Goal: Transaction & Acquisition: Purchase product/service

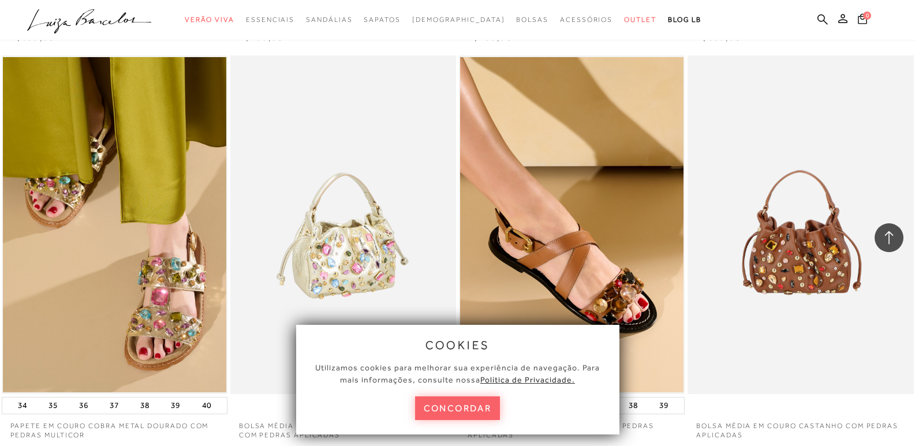
scroll to position [924, 0]
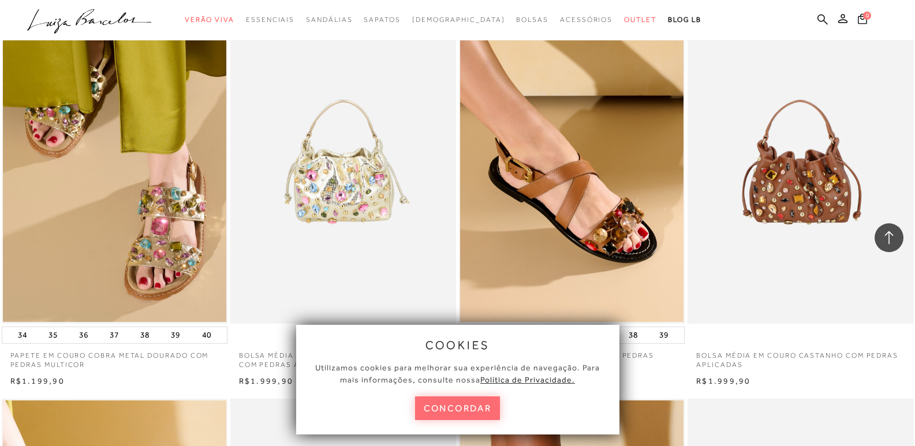
click at [469, 403] on button "concordar" at bounding box center [457, 409] width 85 height 24
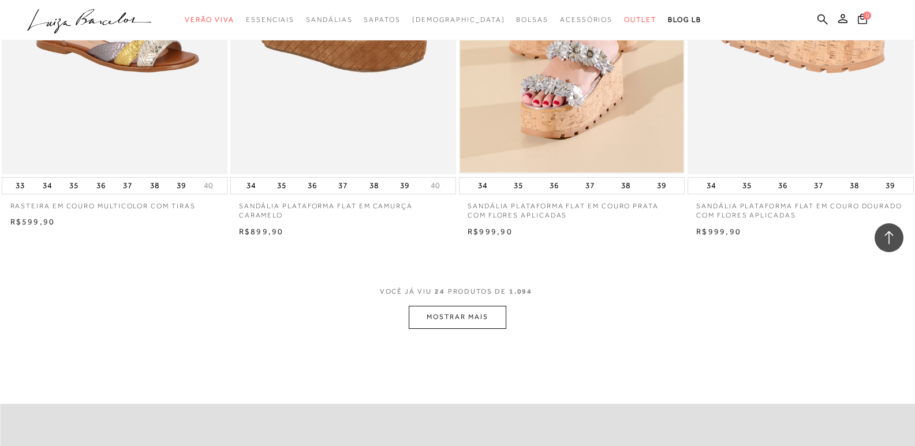
scroll to position [2424, 0]
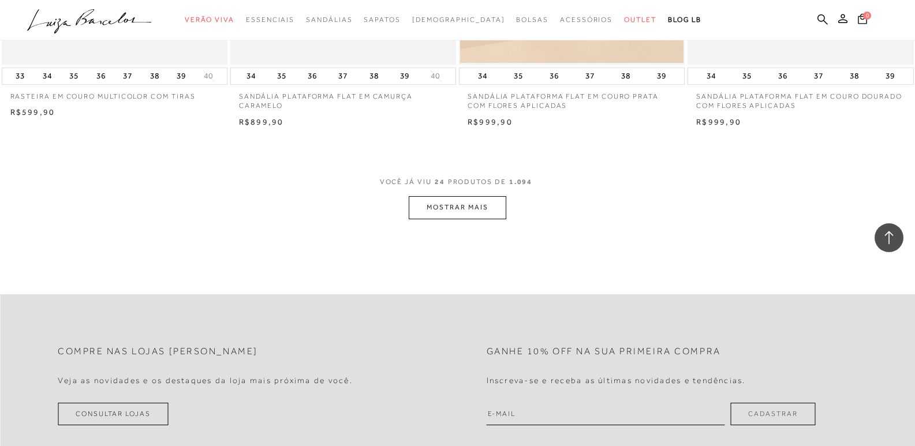
click at [451, 204] on button "MOSTRAR MAIS" at bounding box center [457, 207] width 97 height 23
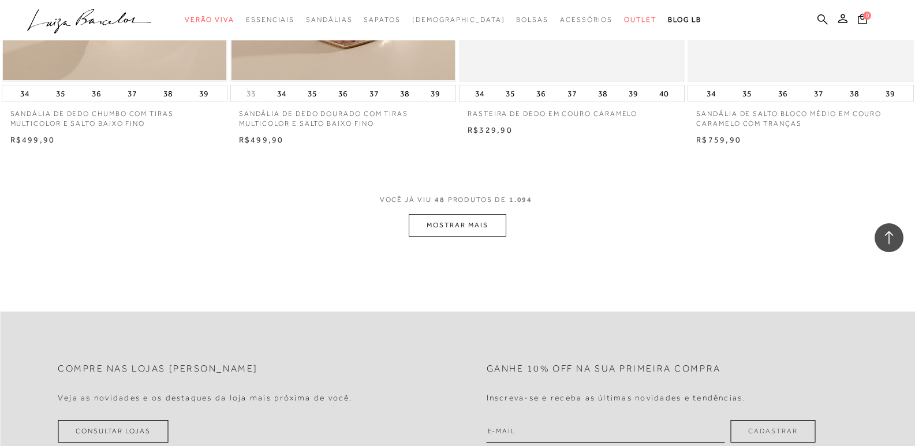
scroll to position [4906, 0]
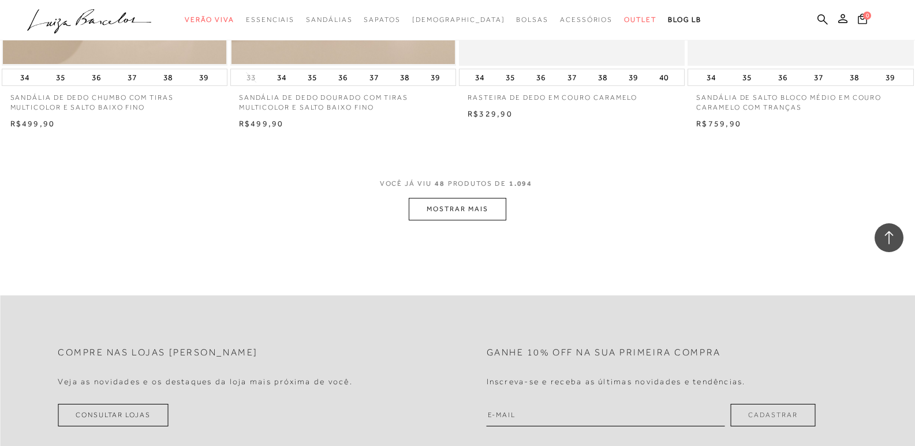
click at [446, 218] on button "MOSTRAR MAIS" at bounding box center [457, 209] width 97 height 23
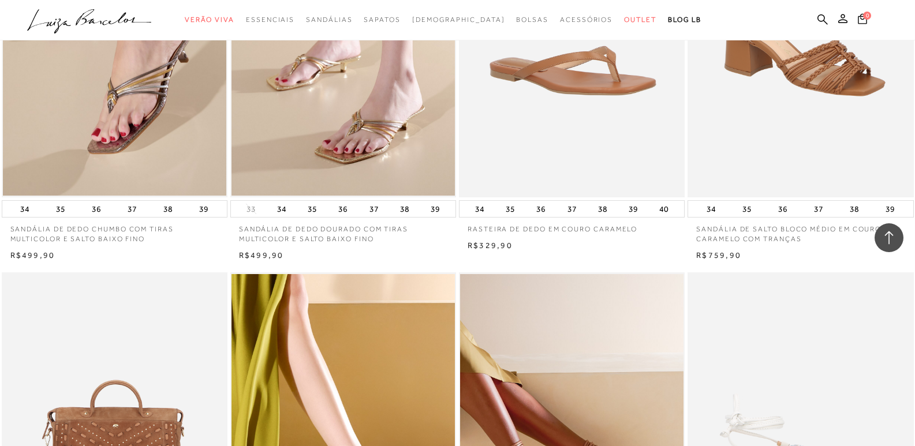
scroll to position [4733, 0]
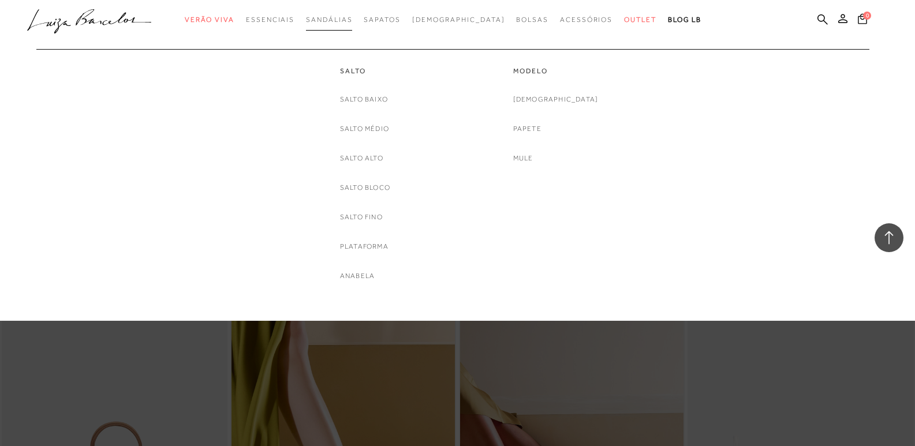
click at [349, 24] on link "Sandálias" at bounding box center [329, 19] width 46 height 21
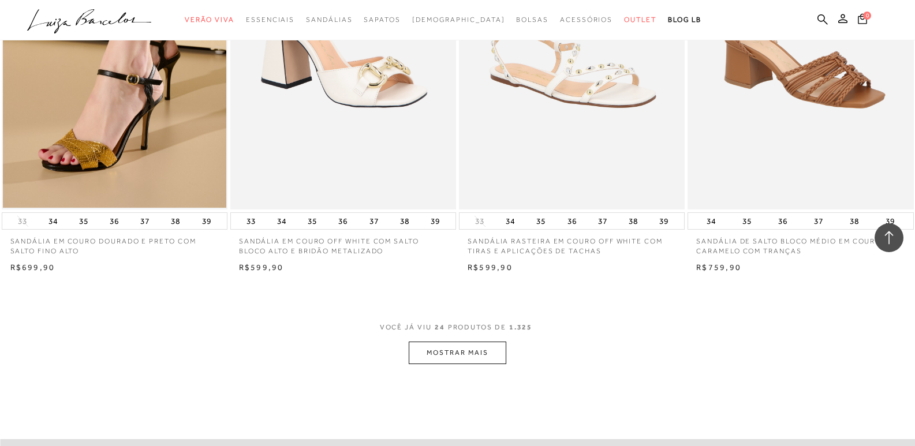
scroll to position [2309, 0]
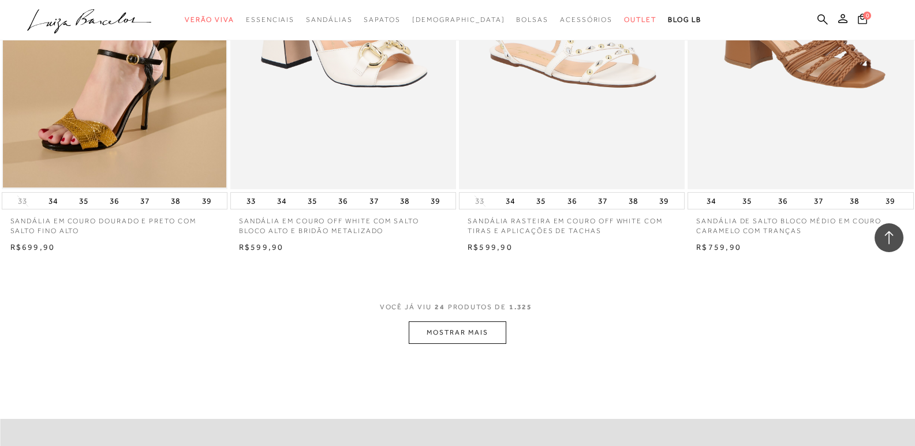
click at [461, 341] on button "MOSTRAR MAIS" at bounding box center [457, 332] width 97 height 23
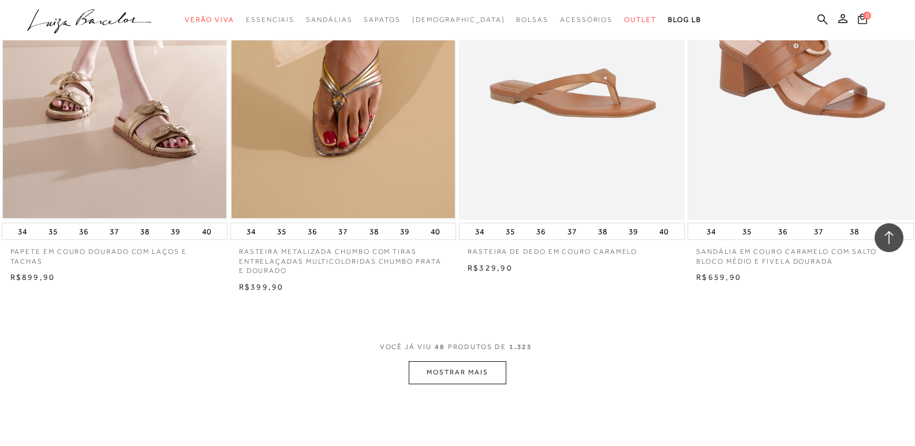
scroll to position [4791, 0]
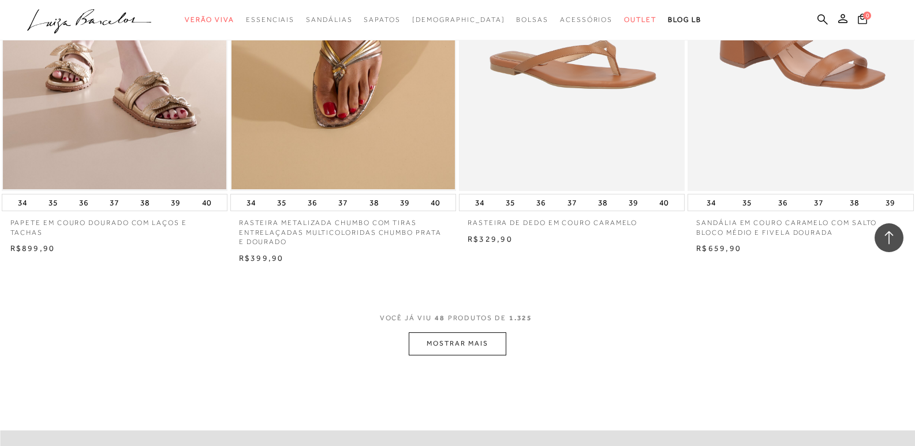
click at [453, 347] on button "MOSTRAR MAIS" at bounding box center [457, 343] width 97 height 23
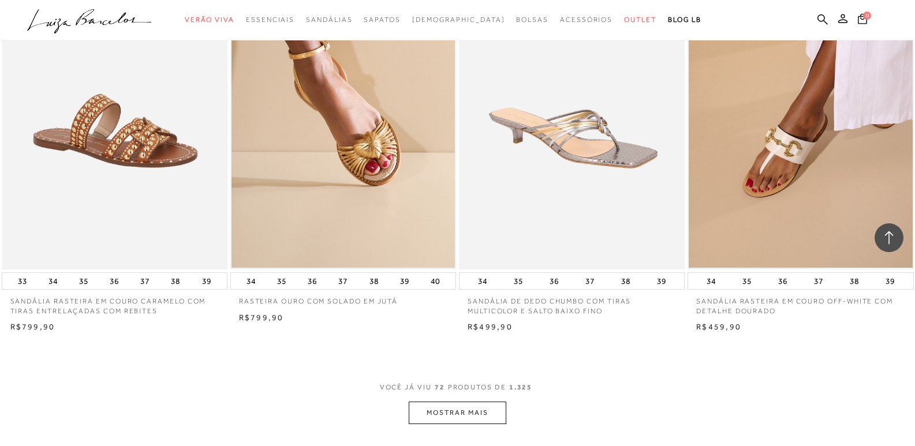
scroll to position [7273, 0]
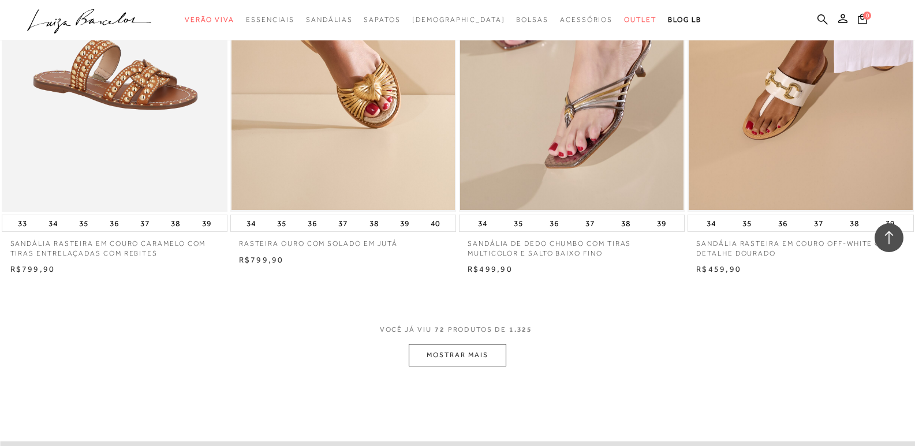
click at [459, 347] on button "MOSTRAR MAIS" at bounding box center [457, 355] width 97 height 23
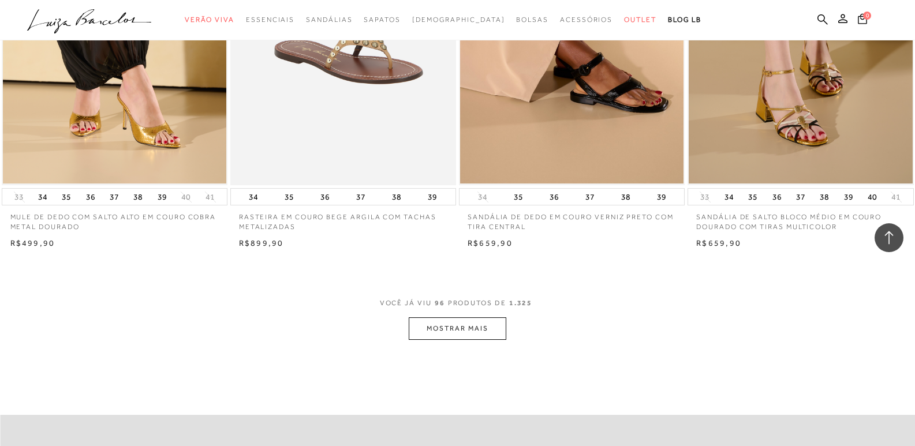
scroll to position [9731, 0]
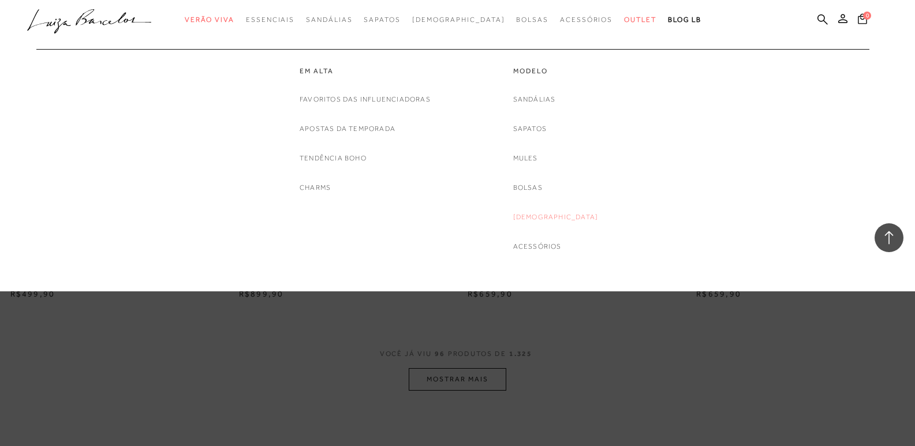
click at [563, 217] on link "[DEMOGRAPHIC_DATA]" at bounding box center [555, 217] width 85 height 12
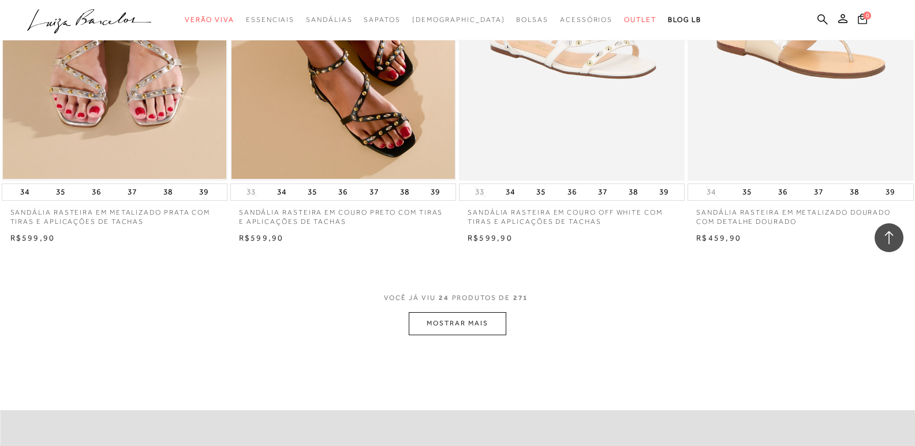
scroll to position [2309, 0]
click at [446, 322] on button "MOSTRAR MAIS" at bounding box center [457, 323] width 97 height 23
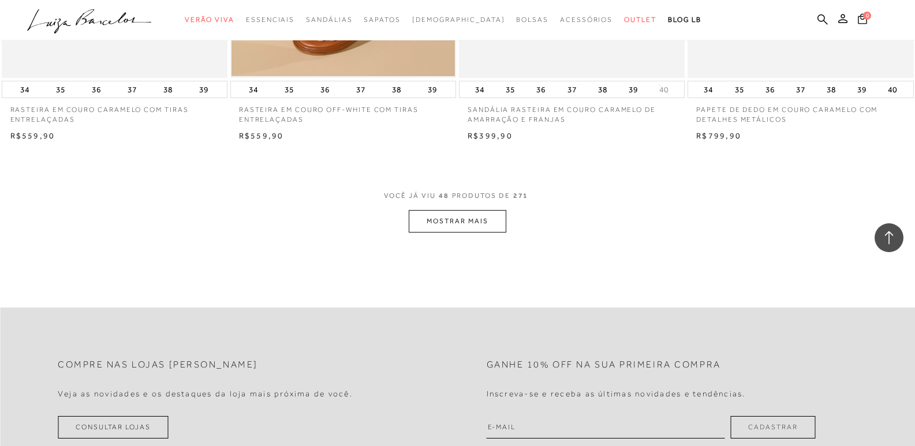
scroll to position [4906, 0]
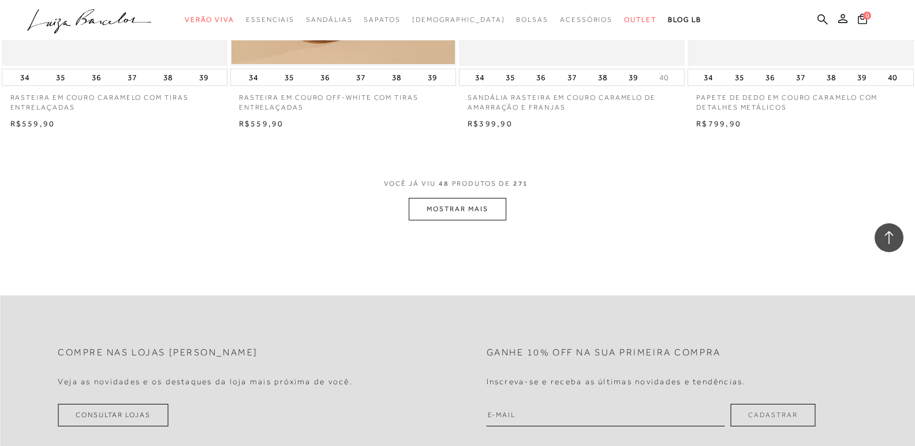
click at [480, 219] on button "MOSTRAR MAIS" at bounding box center [457, 209] width 97 height 23
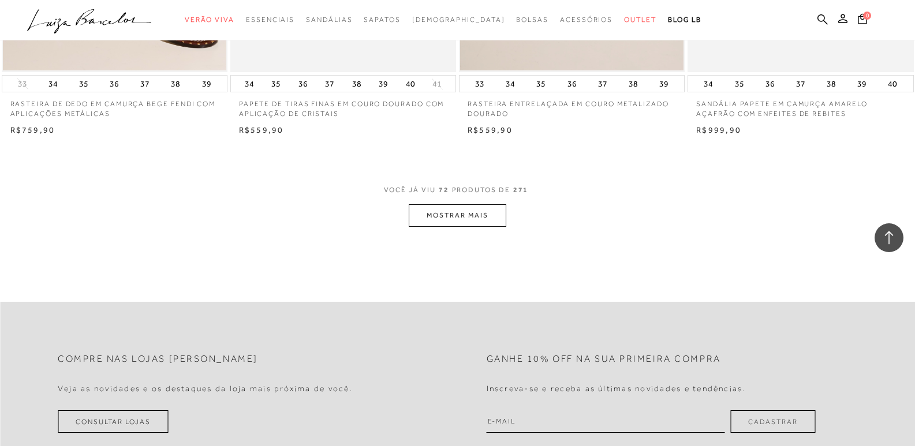
scroll to position [7388, 0]
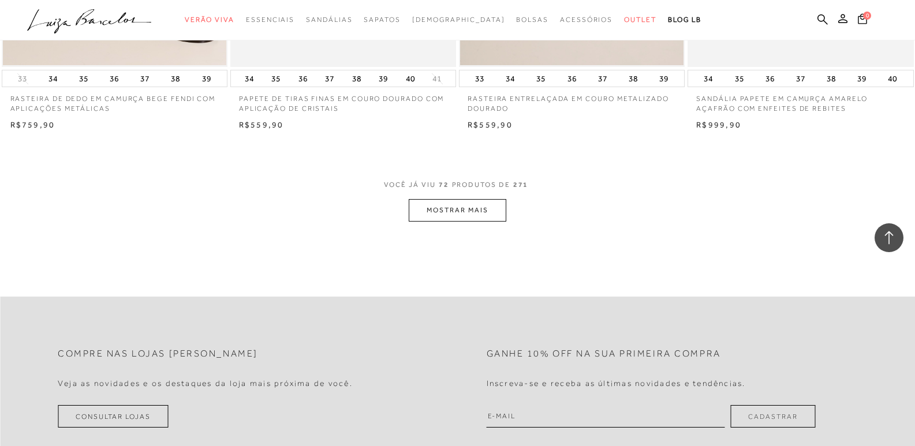
click at [490, 214] on button "MOSTRAR MAIS" at bounding box center [457, 210] width 97 height 23
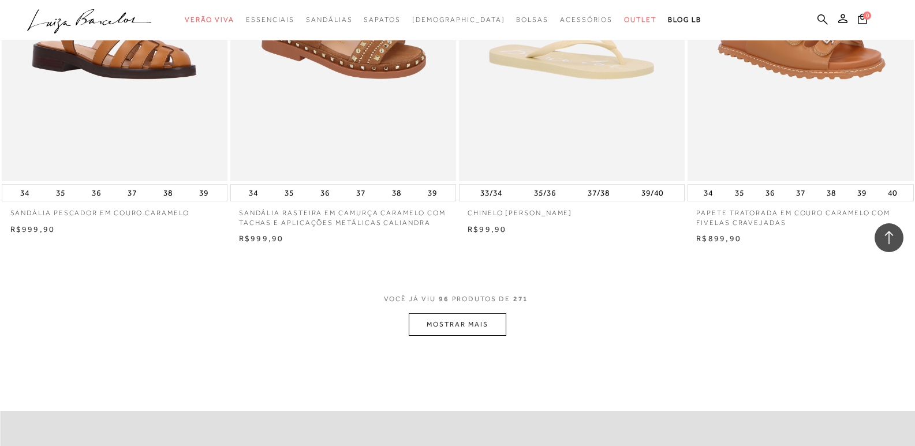
scroll to position [9870, 0]
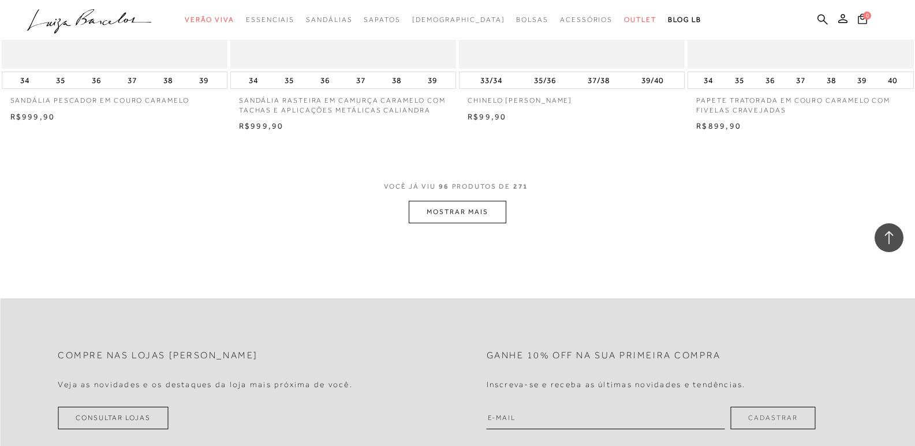
click at [470, 215] on button "MOSTRAR MAIS" at bounding box center [457, 212] width 97 height 23
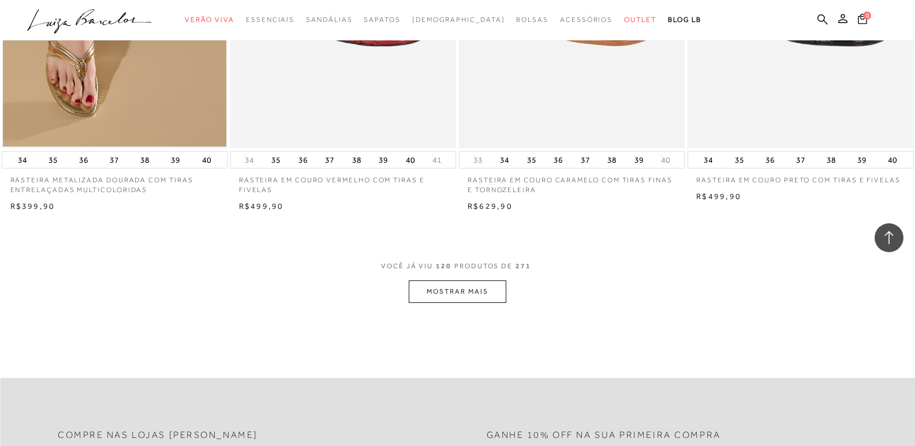
scroll to position [12294, 0]
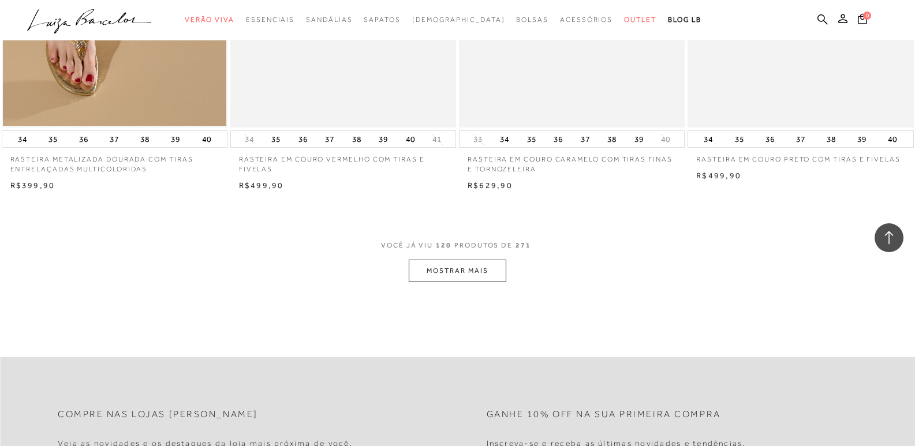
click at [492, 274] on button "MOSTRAR MAIS" at bounding box center [457, 271] width 97 height 23
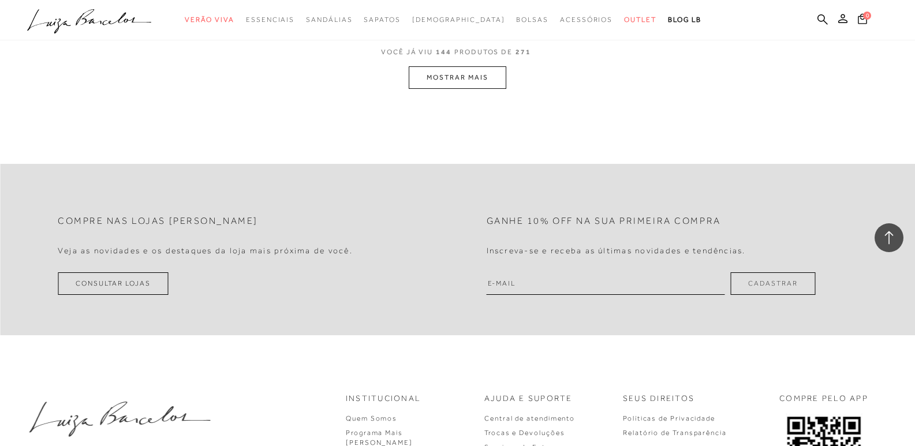
scroll to position [15007, 0]
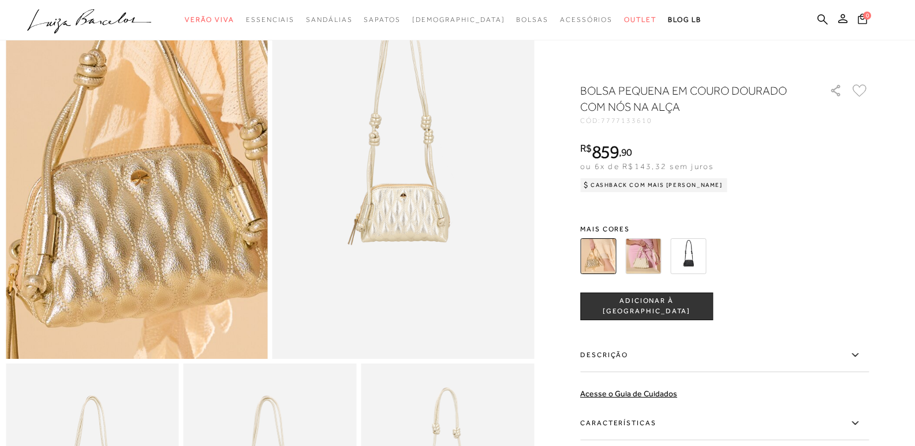
scroll to position [173, 0]
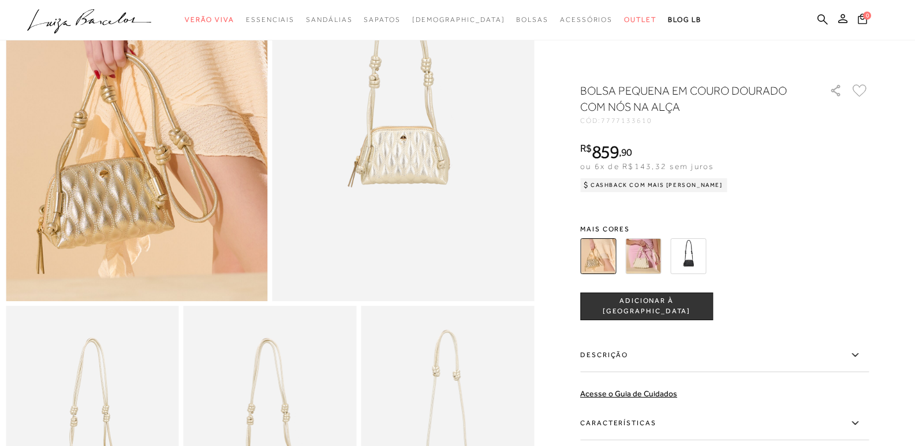
click at [635, 251] on img at bounding box center [643, 256] width 36 height 36
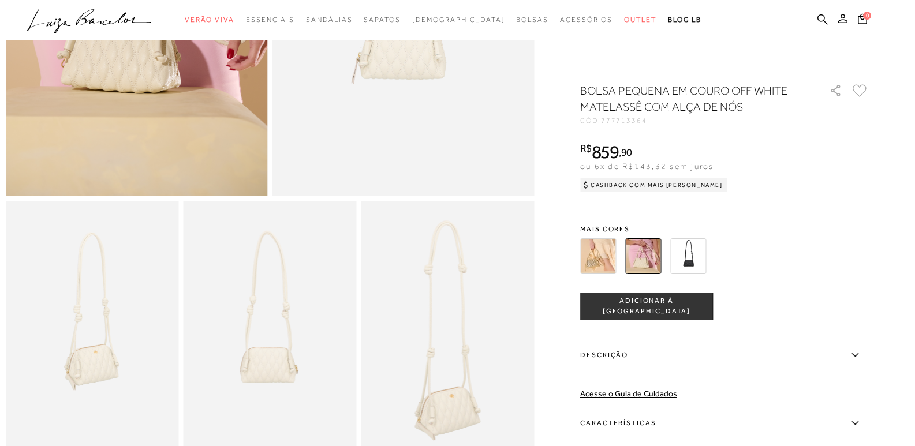
scroll to position [289, 0]
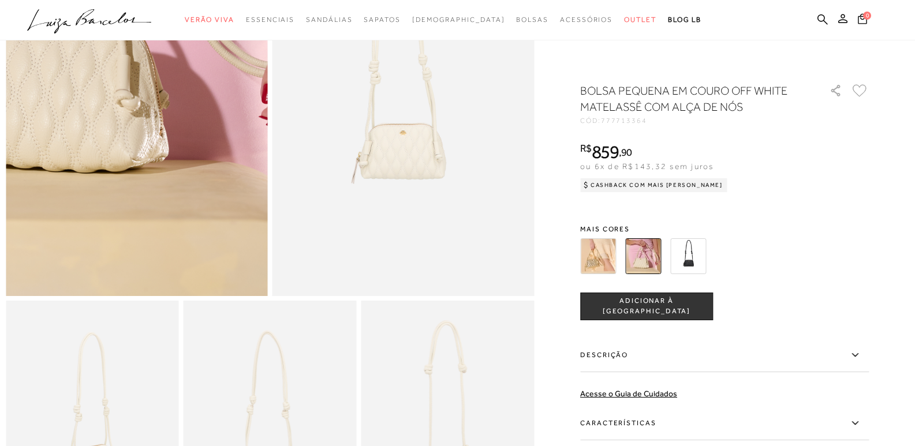
scroll to position [173, 0]
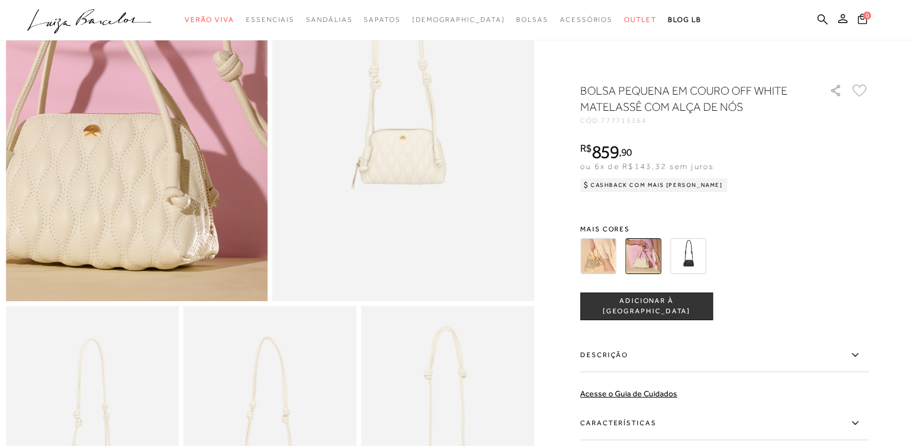
click at [141, 130] on img at bounding box center [130, 84] width 524 height 786
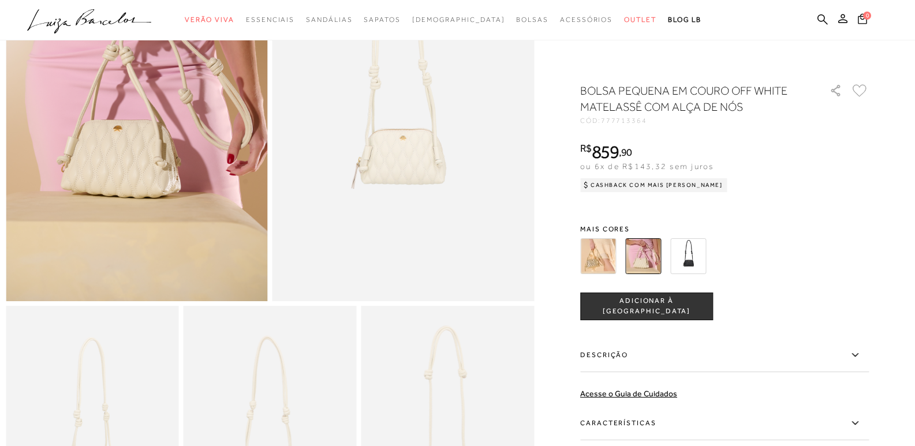
click at [458, 172] on img at bounding box center [403, 105] width 262 height 392
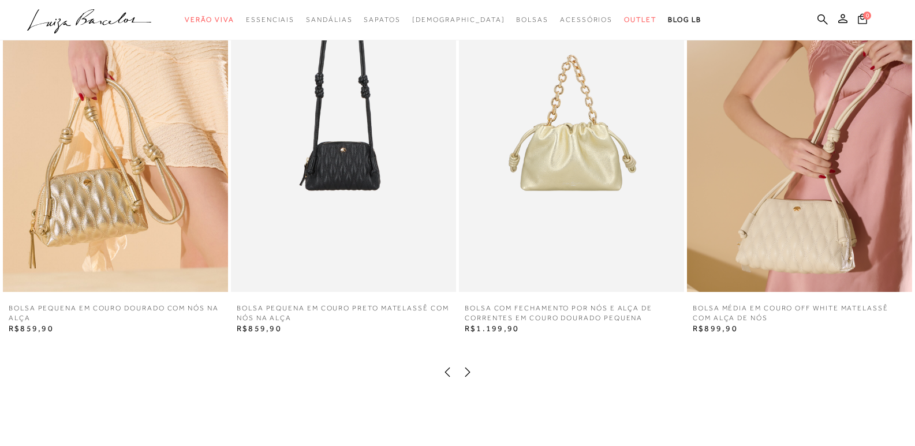
scroll to position [1385, 0]
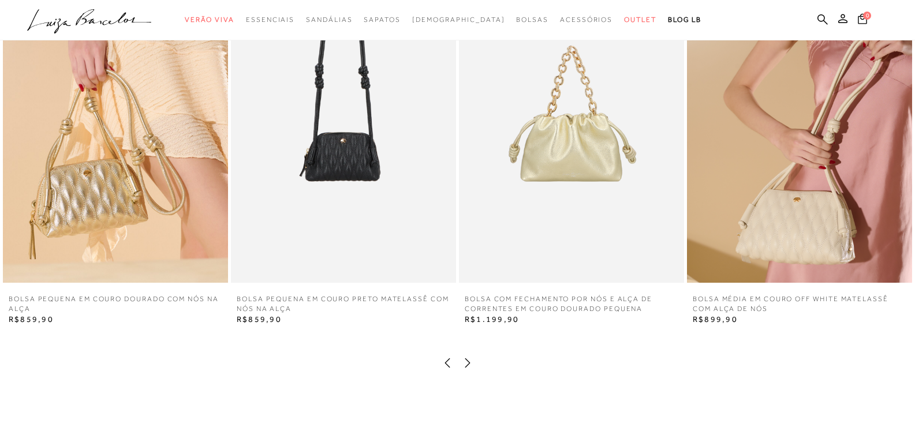
click at [466, 369] on icon at bounding box center [468, 363] width 12 height 12
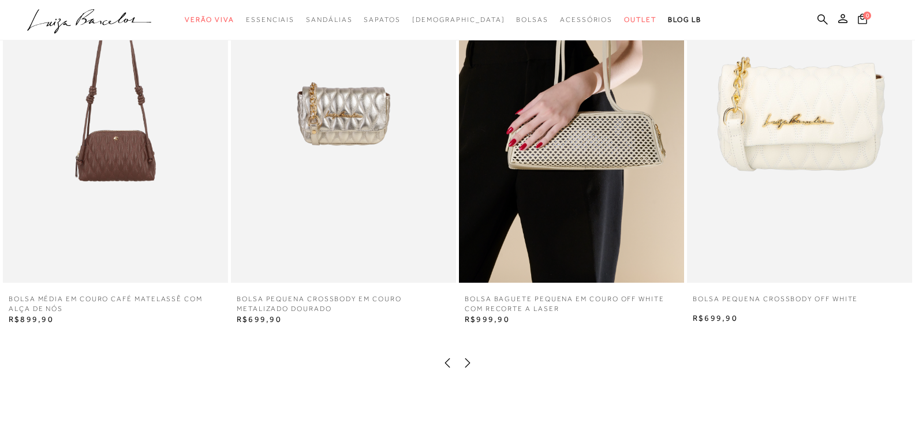
click at [468, 367] on icon at bounding box center [467, 362] width 5 height 9
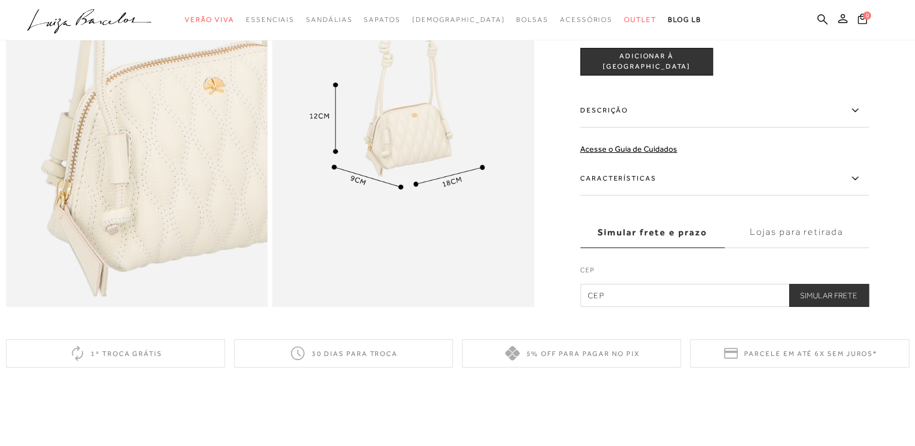
scroll to position [750, 0]
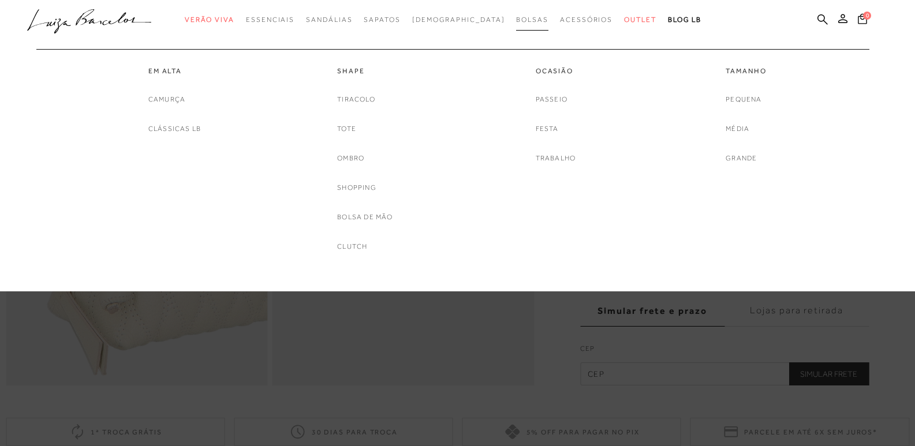
click at [516, 23] on span "Bolsas" at bounding box center [532, 20] width 32 height 8
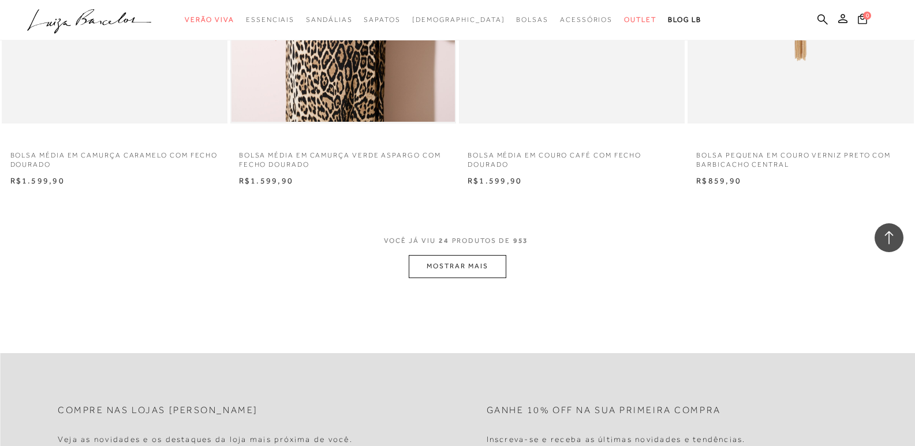
scroll to position [2366, 0]
click at [436, 264] on button "MOSTRAR MAIS" at bounding box center [457, 265] width 97 height 23
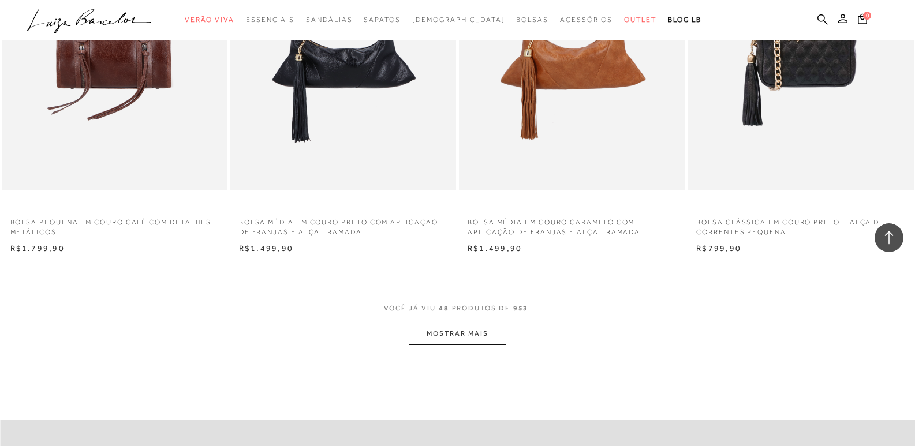
scroll to position [4791, 0]
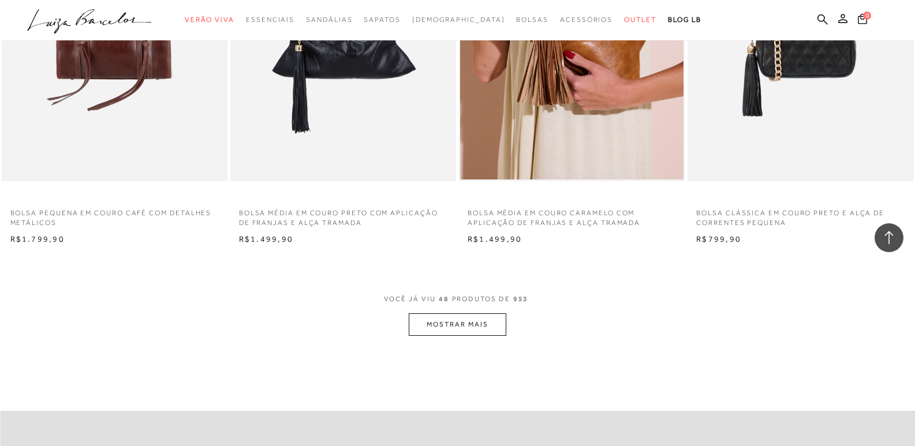
click at [462, 321] on button "MOSTRAR MAIS" at bounding box center [457, 324] width 97 height 23
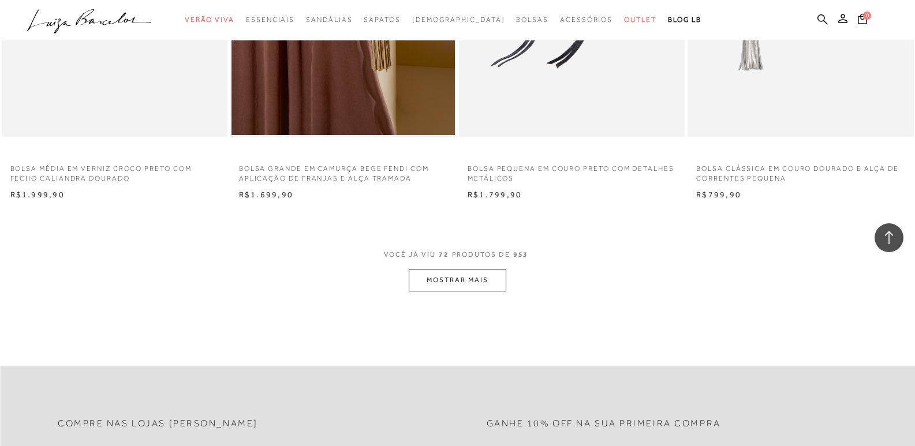
scroll to position [7330, 0]
click at [484, 287] on button "MOSTRAR MAIS" at bounding box center [457, 278] width 97 height 23
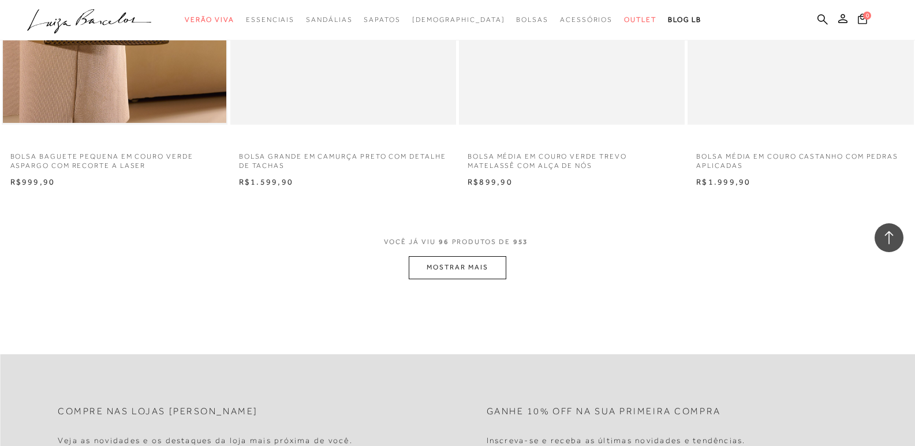
scroll to position [9985, 0]
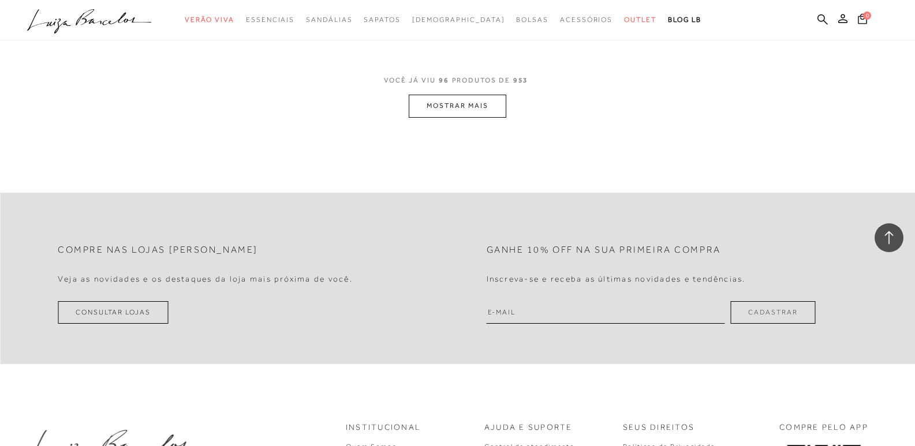
click at [424, 102] on button "MOSTRAR MAIS" at bounding box center [457, 106] width 97 height 23
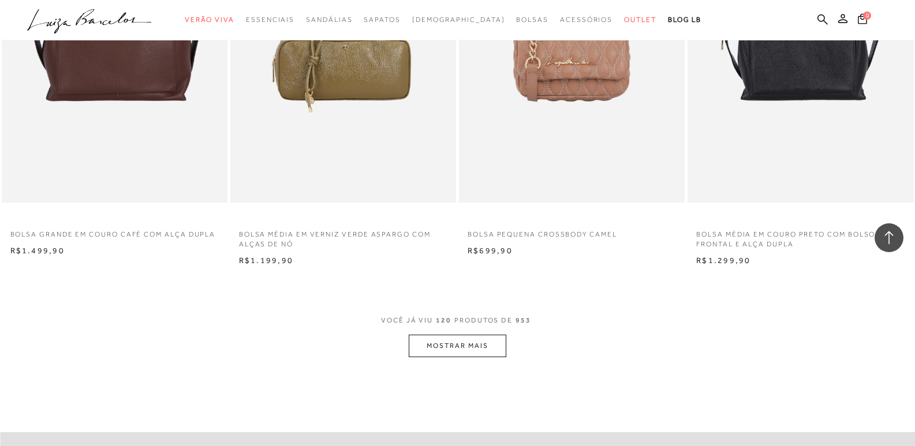
scroll to position [12294, 0]
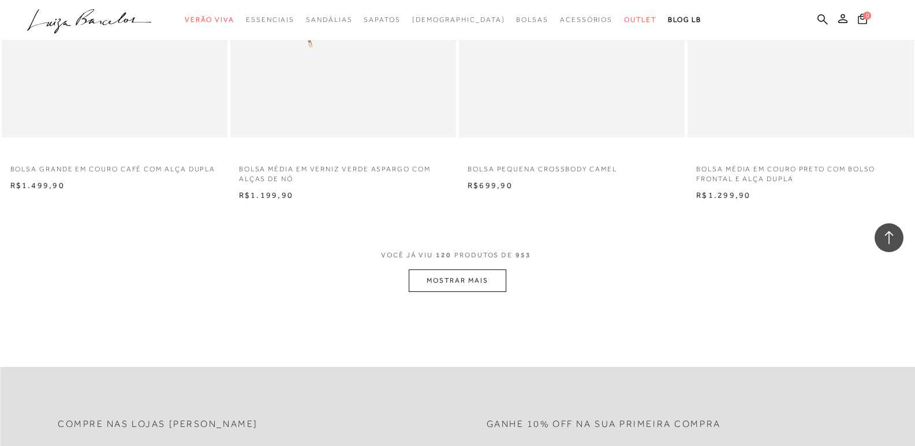
click at [450, 272] on button "MOSTRAR MAIS" at bounding box center [457, 281] width 97 height 23
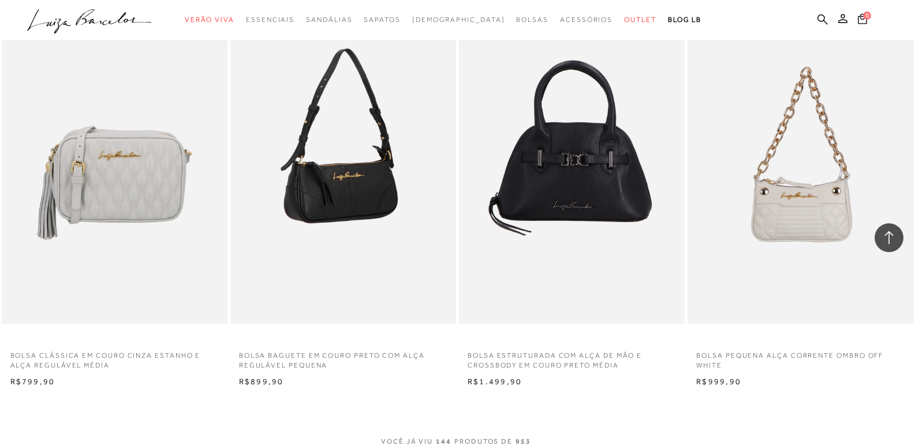
scroll to position [14661, 0]
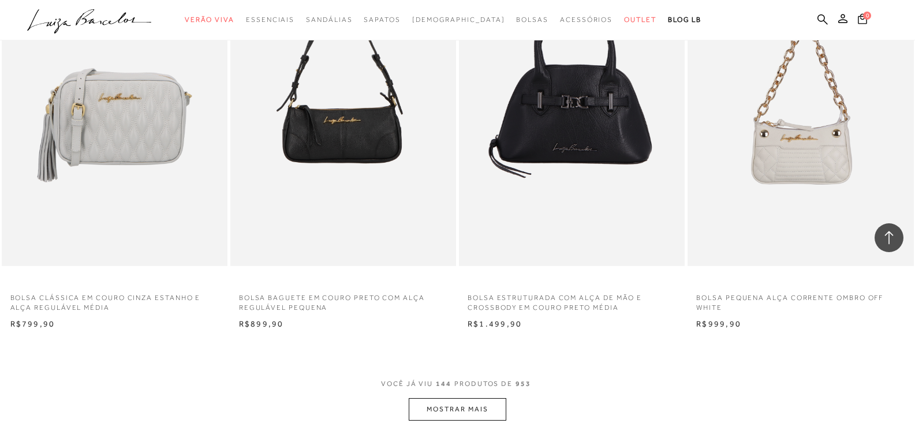
click at [438, 412] on button "MOSTRAR MAIS" at bounding box center [457, 409] width 97 height 23
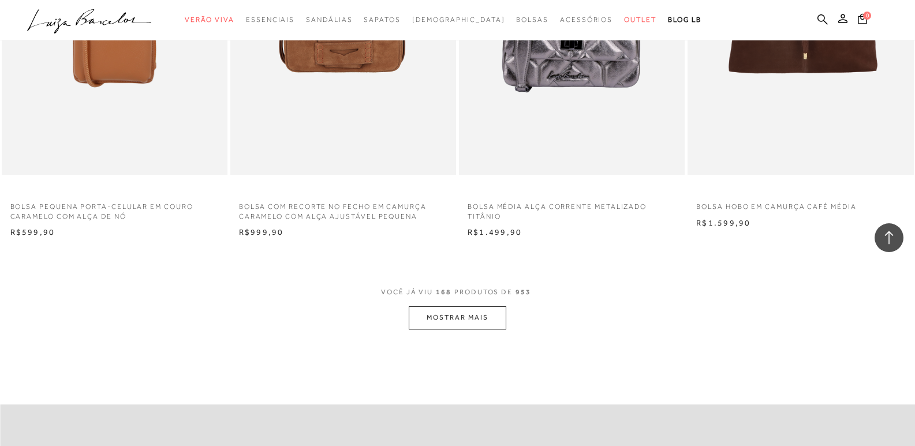
scroll to position [17258, 0]
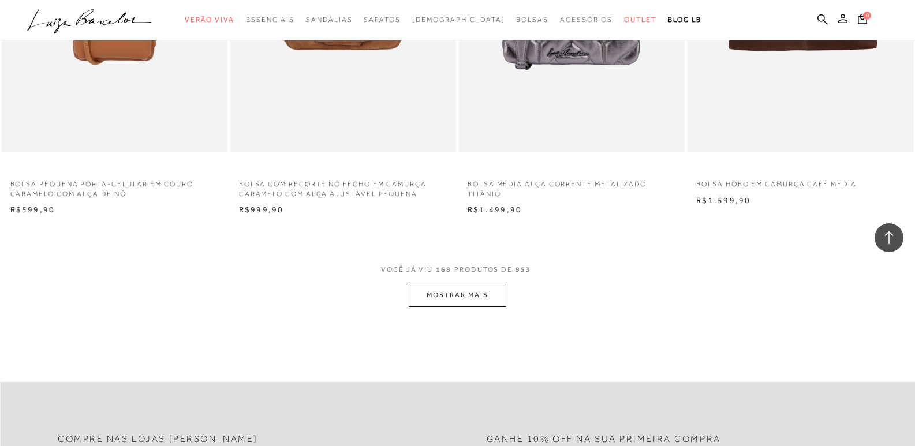
click at [493, 296] on button "MOSTRAR MAIS" at bounding box center [457, 295] width 97 height 23
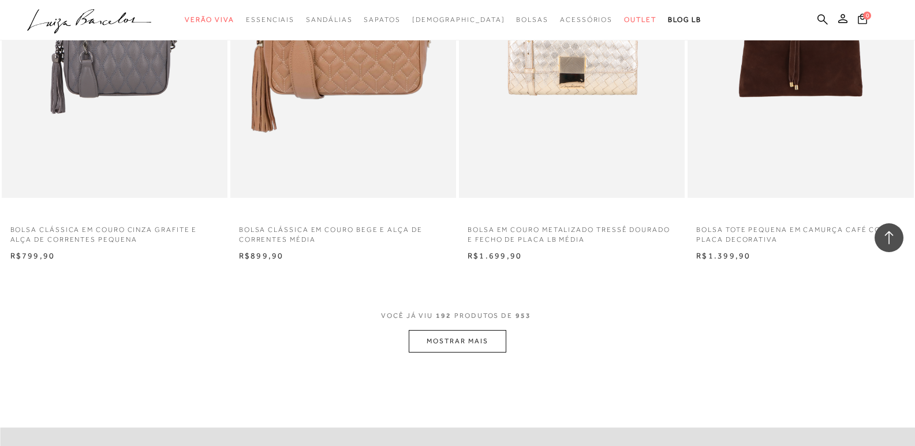
scroll to position [19798, 0]
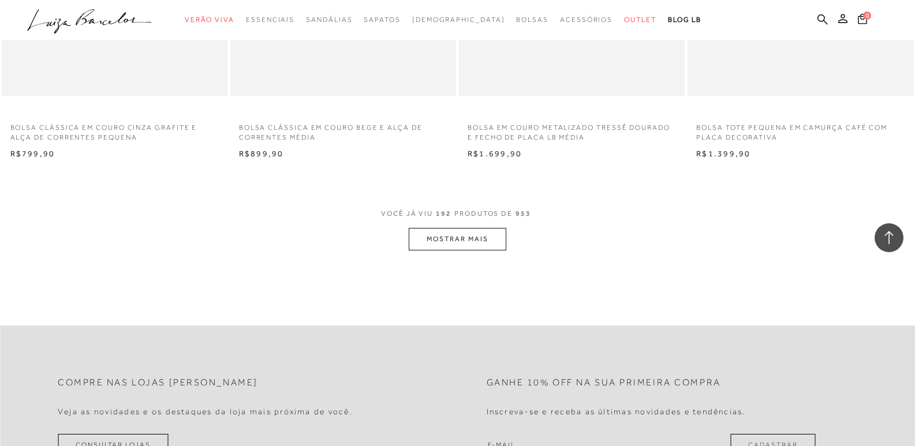
click at [482, 250] on button "MOSTRAR MAIS" at bounding box center [457, 239] width 97 height 23
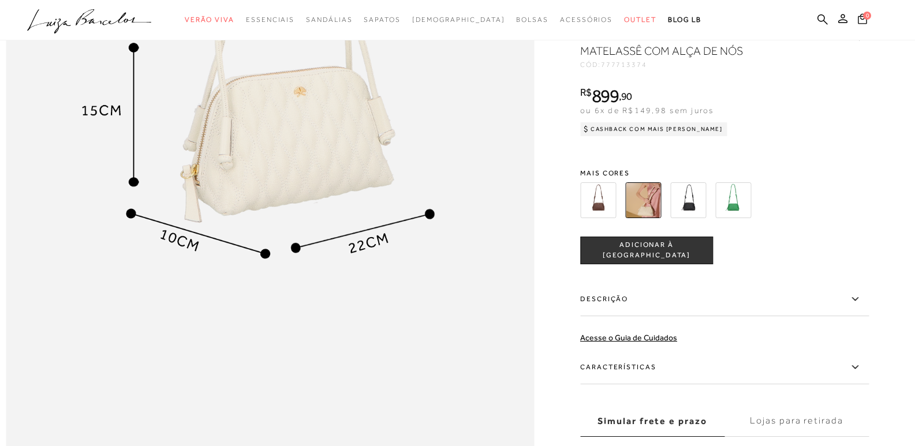
scroll to position [1039, 0]
click at [701, 219] on img at bounding box center [688, 201] width 36 height 36
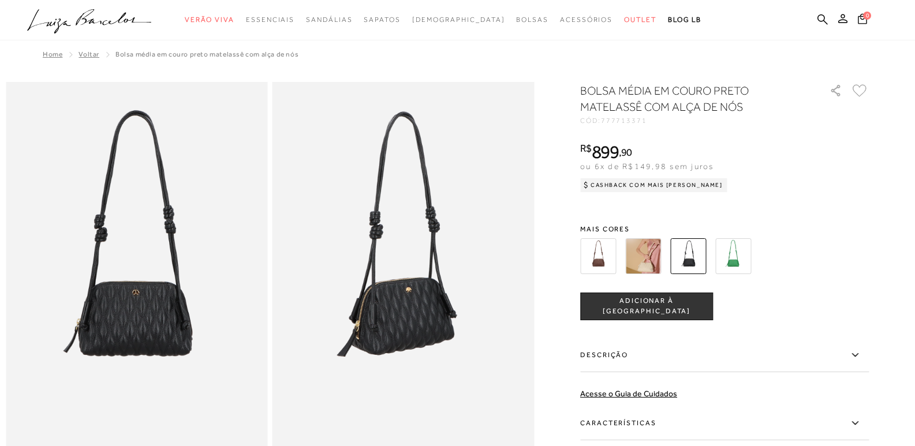
click at [593, 252] on img at bounding box center [598, 256] width 36 height 36
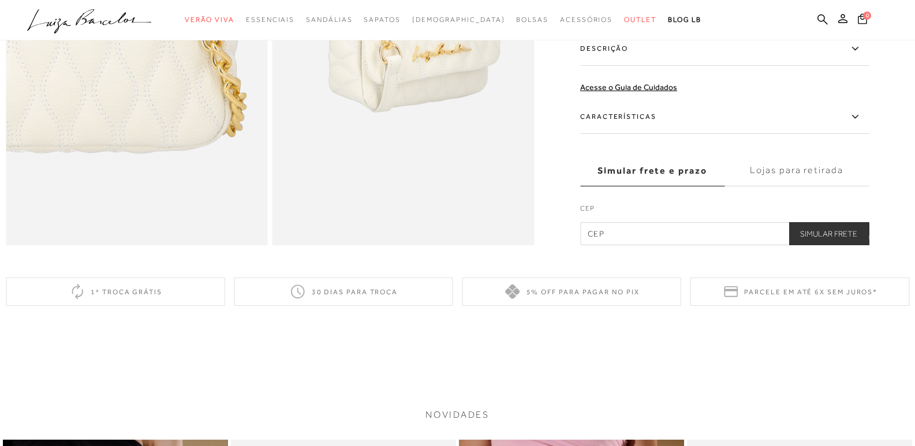
scroll to position [1097, 0]
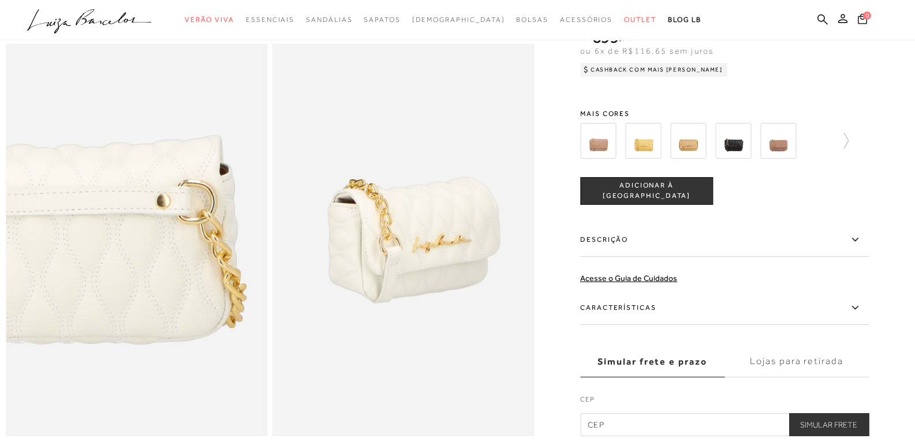
click at [629, 257] on label "Descrição" at bounding box center [724, 239] width 289 height 33
click at [0, 0] on input "Descrição" at bounding box center [0, 0] width 0 height 0
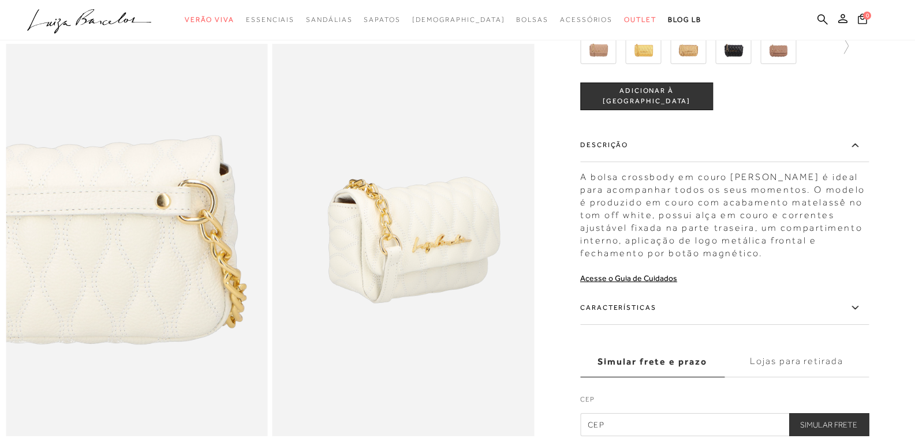
click at [692, 325] on label "Características" at bounding box center [724, 307] width 289 height 33
click at [0, 0] on input "Características" at bounding box center [0, 0] width 0 height 0
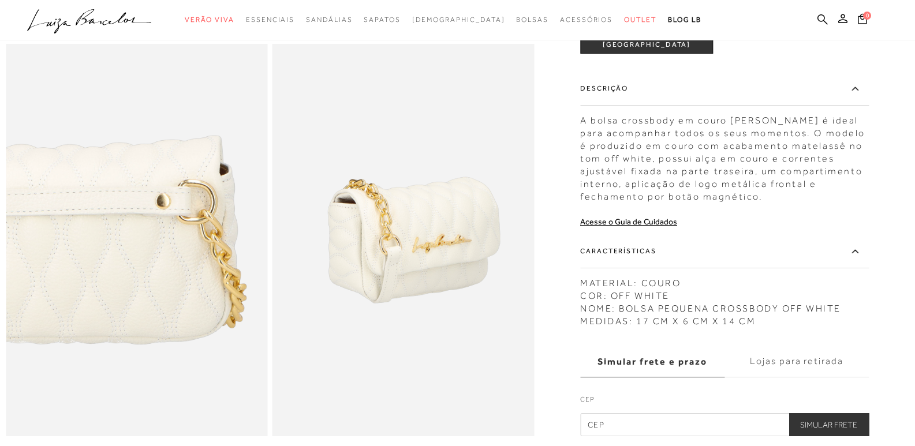
scroll to position [1154, 0]
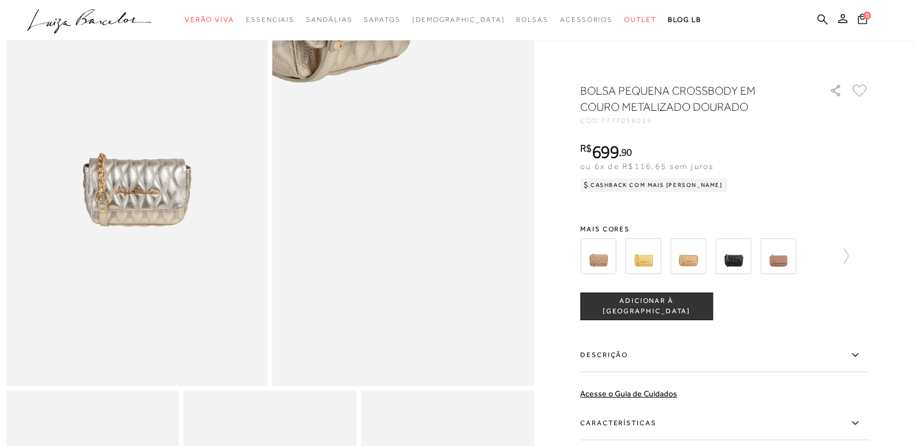
scroll to position [115, 0]
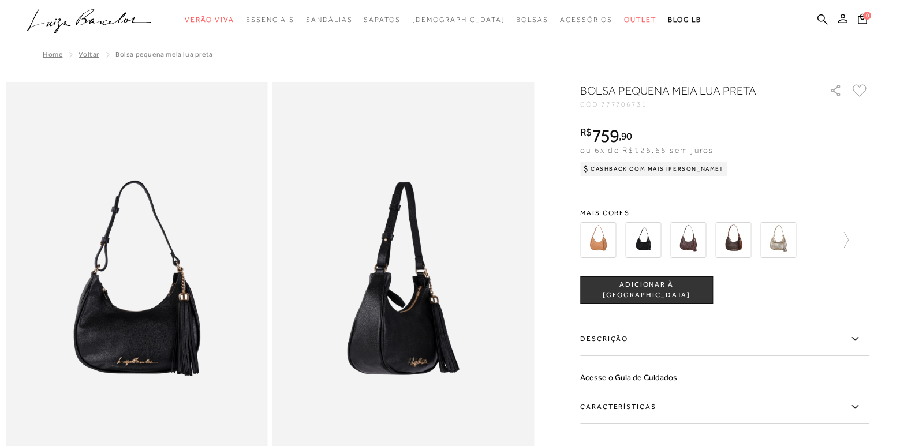
click at [790, 234] on img at bounding box center [778, 240] width 36 height 36
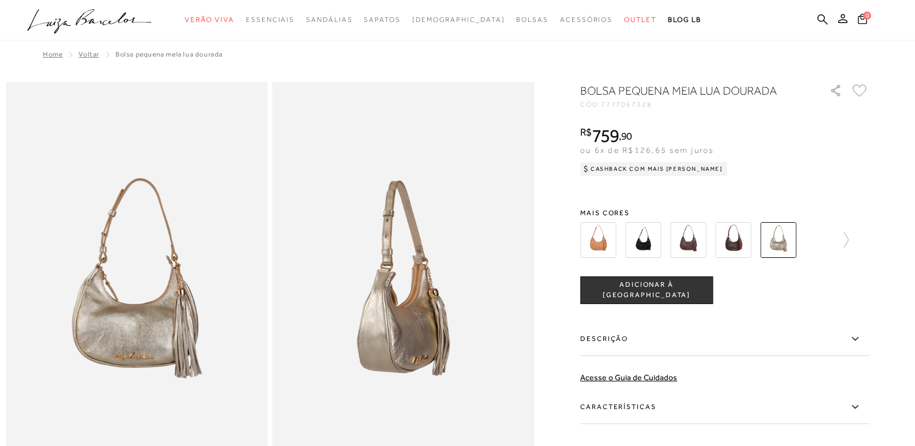
click at [742, 237] on img at bounding box center [733, 240] width 36 height 36
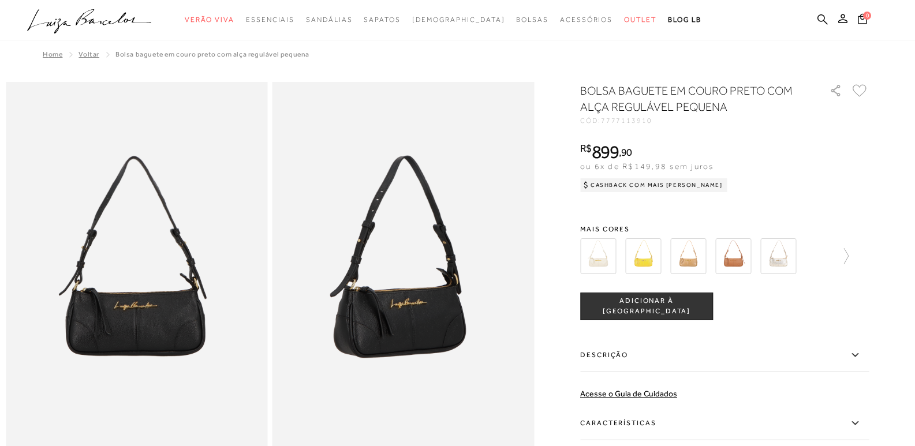
click at [610, 264] on img at bounding box center [598, 256] width 36 height 36
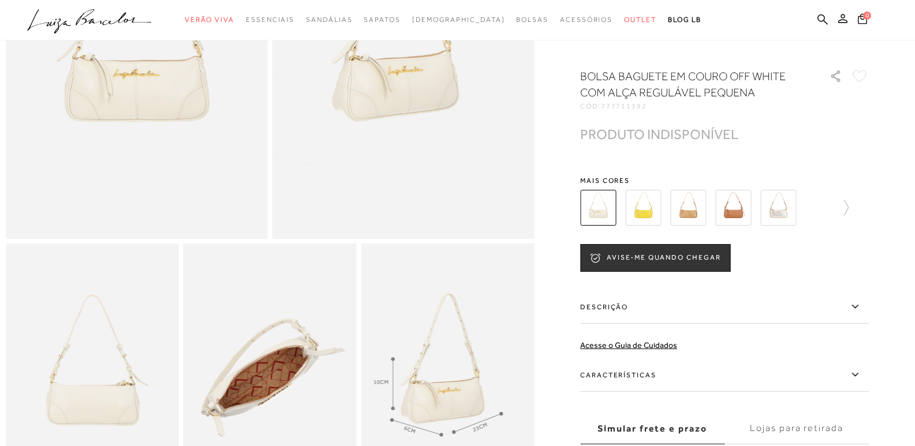
scroll to position [231, 0]
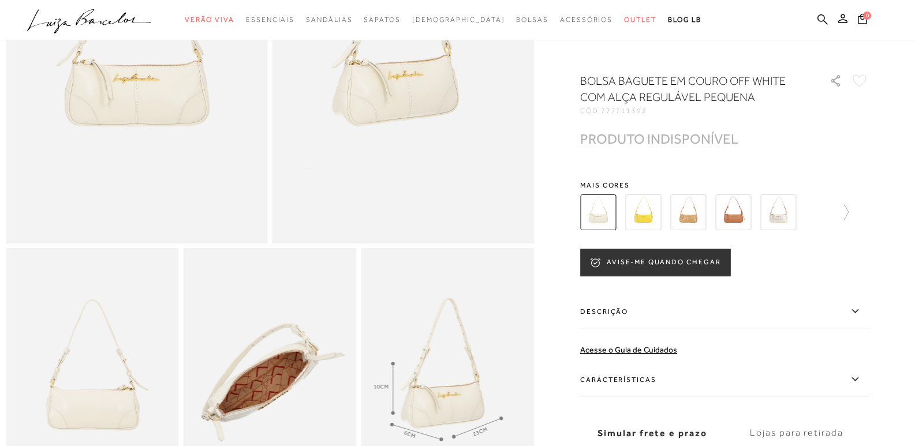
click at [789, 224] on img at bounding box center [778, 213] width 36 height 36
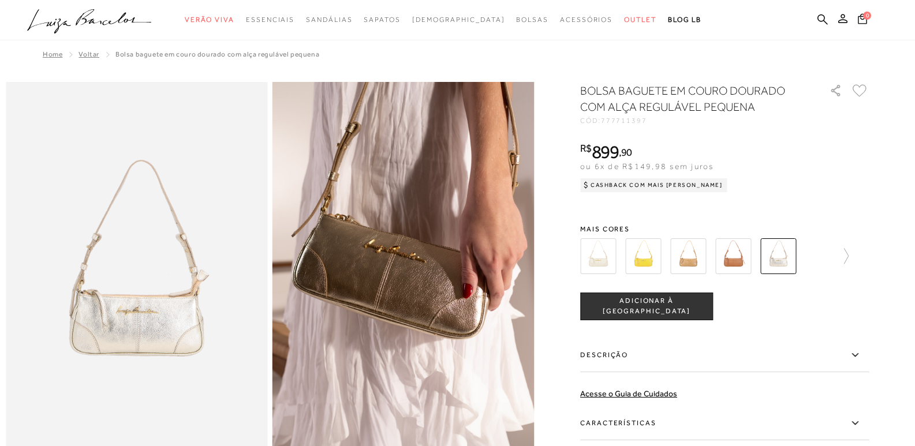
click at [731, 253] on img at bounding box center [733, 256] width 36 height 36
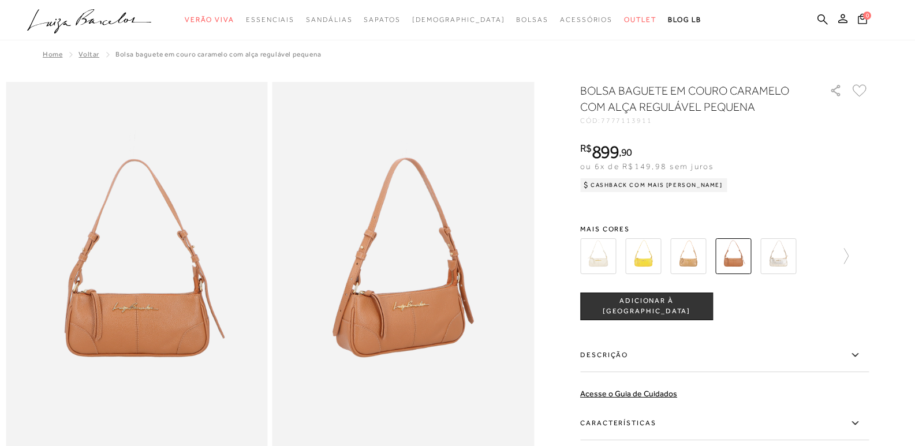
click at [590, 260] on img at bounding box center [598, 256] width 36 height 36
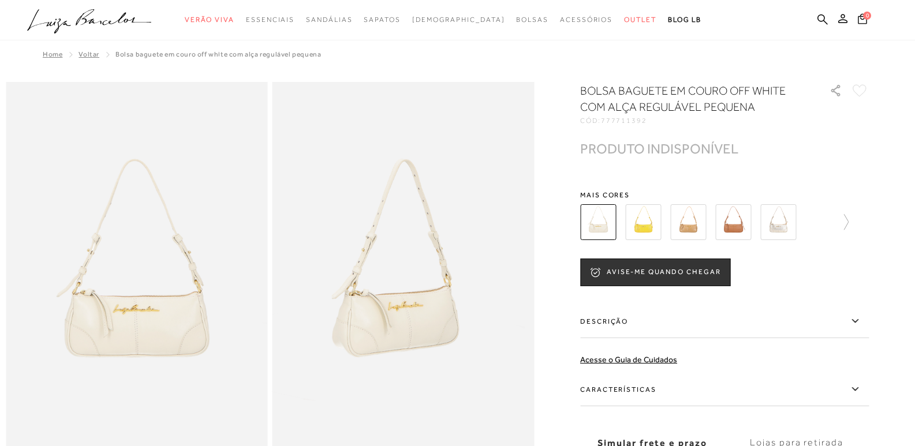
click at [741, 215] on img at bounding box center [733, 222] width 36 height 36
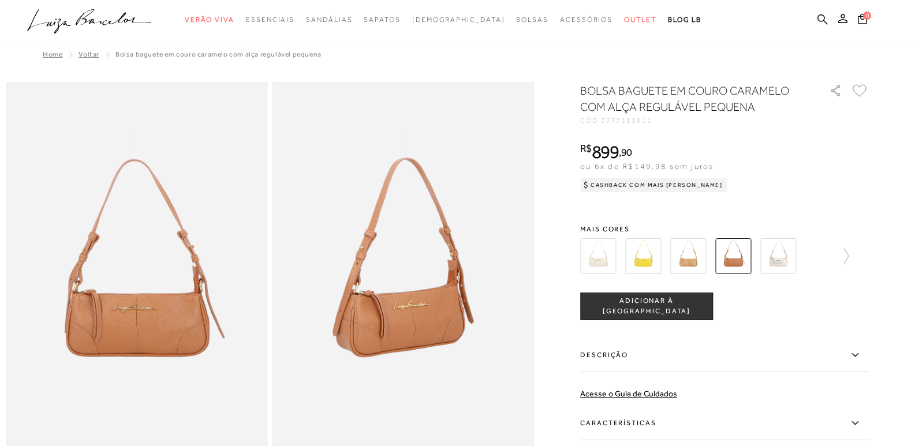
click at [702, 250] on img at bounding box center [688, 256] width 36 height 36
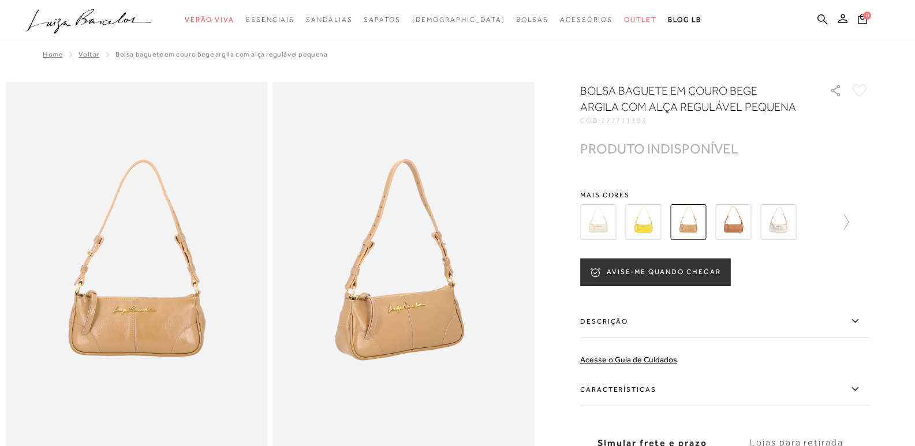
click at [734, 225] on img at bounding box center [733, 222] width 36 height 36
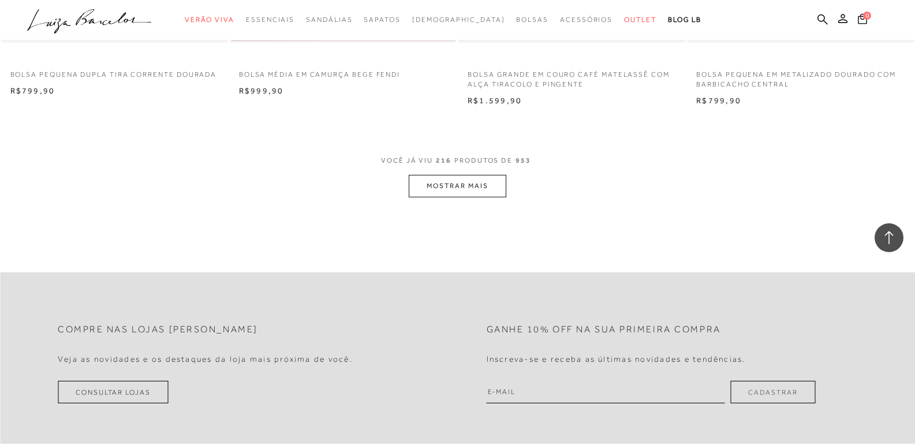
scroll to position [22337, 0]
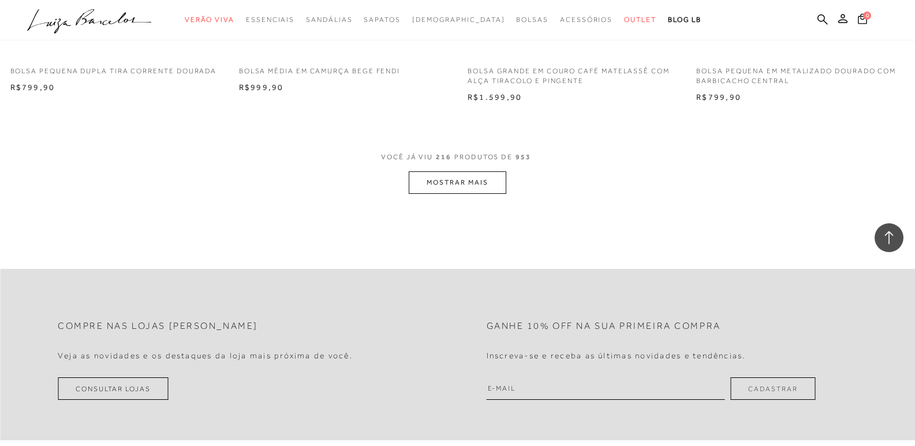
click at [458, 194] on button "MOSTRAR MAIS" at bounding box center [457, 182] width 97 height 23
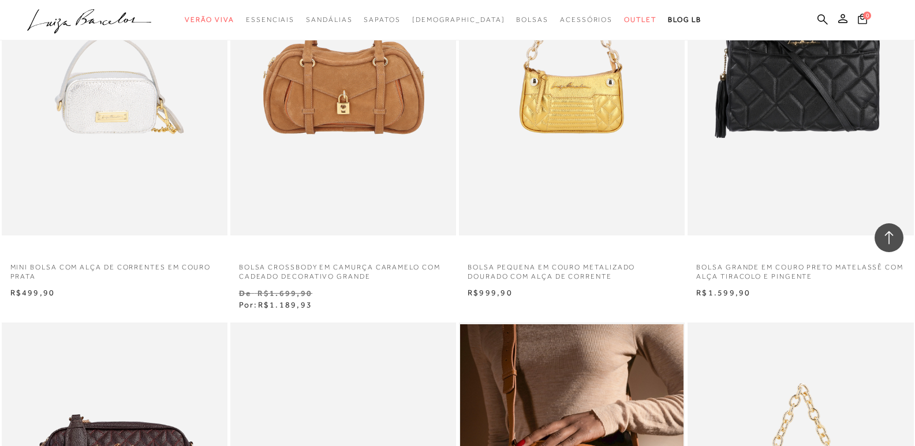
scroll to position [22972, 0]
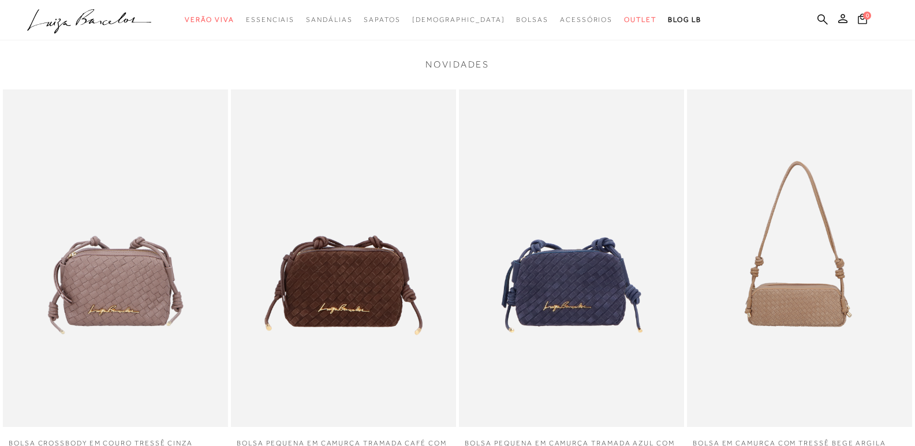
scroll to position [1328, 0]
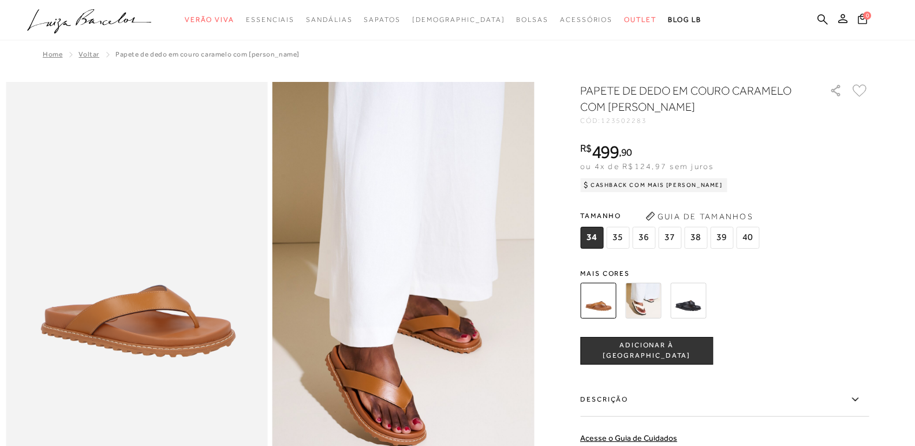
click at [691, 297] on img at bounding box center [688, 301] width 36 height 36
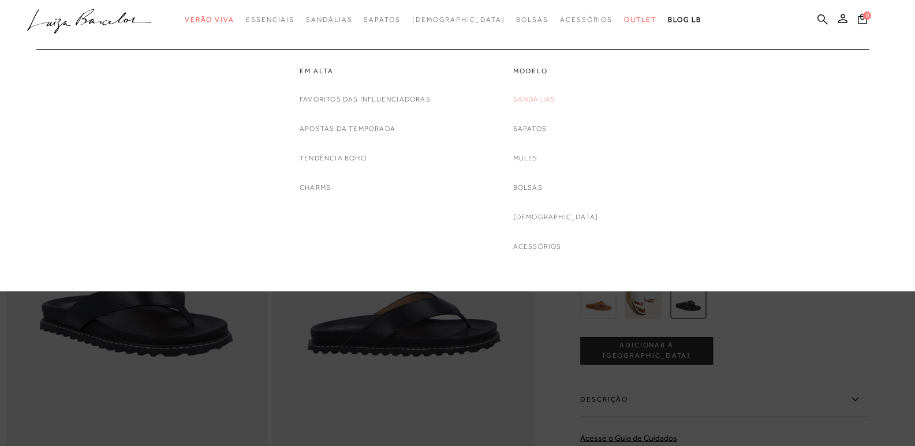
click at [554, 94] on link "Sandálias" at bounding box center [534, 100] width 43 height 12
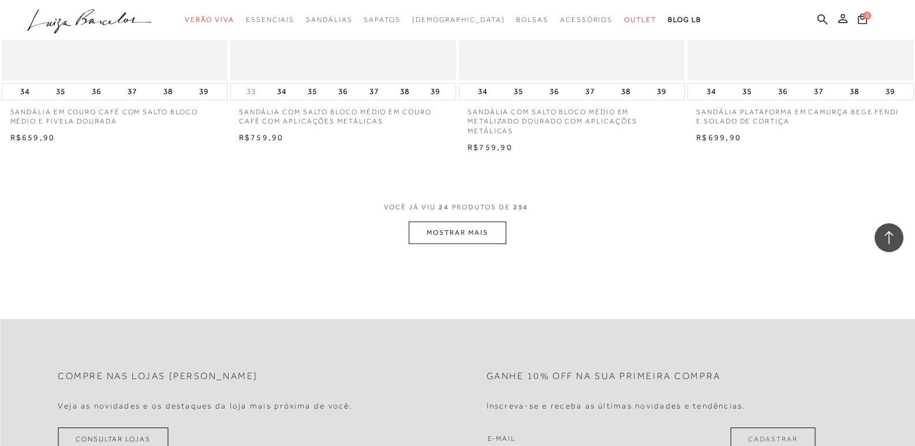
scroll to position [2424, 0]
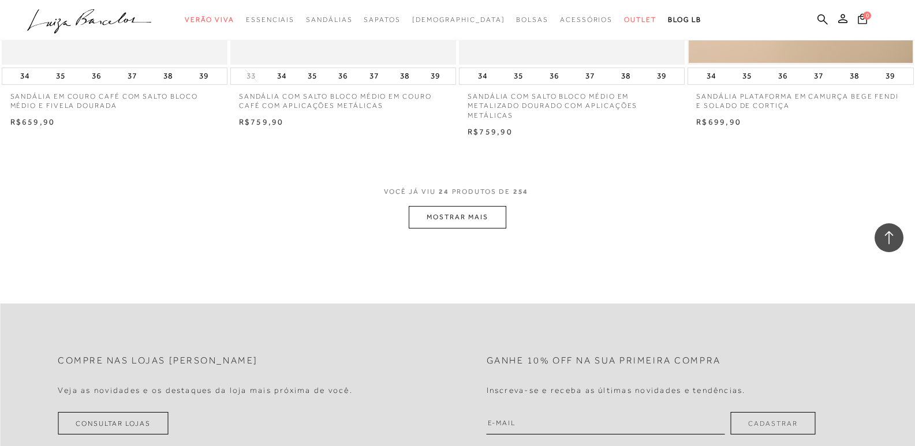
click at [490, 208] on button "MOSTRAR MAIS" at bounding box center [457, 217] width 97 height 23
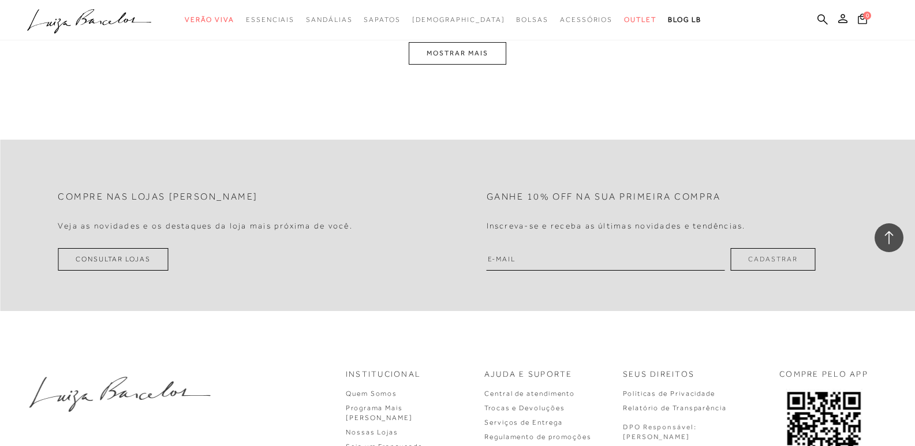
scroll to position [5079, 0]
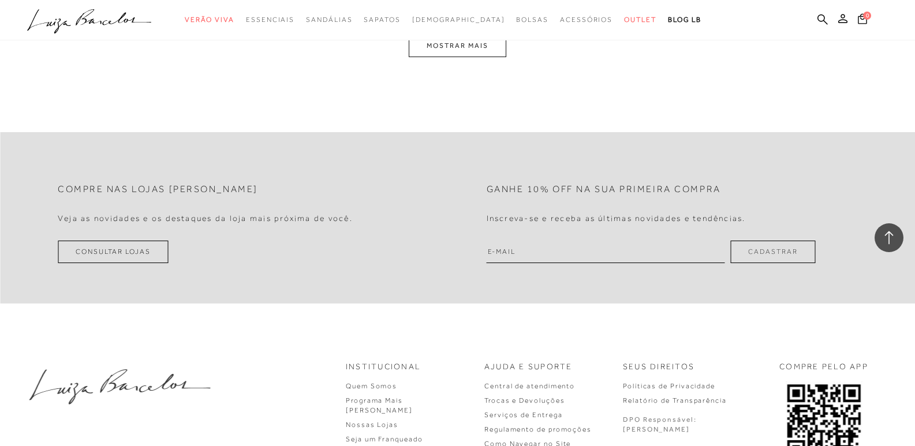
click at [457, 57] on button "MOSTRAR MAIS" at bounding box center [457, 46] width 97 height 23
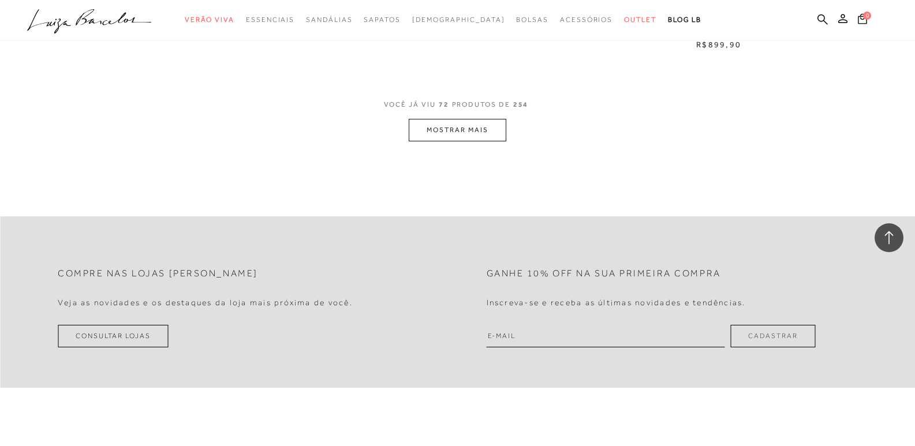
scroll to position [7457, 0]
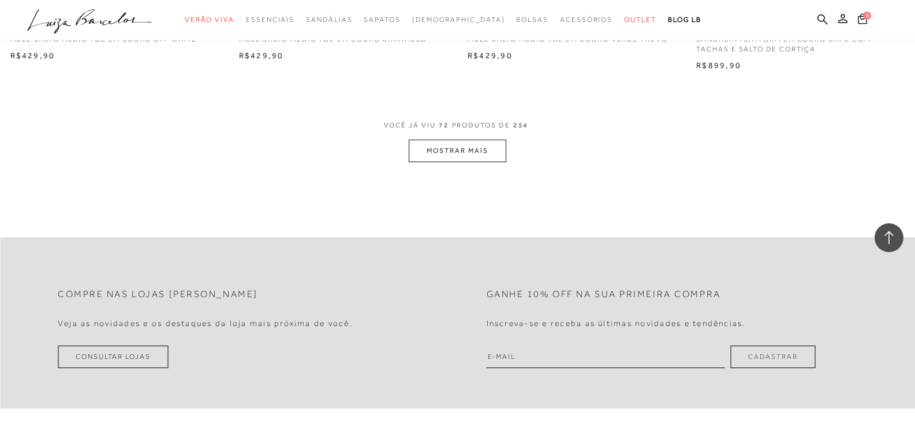
click at [112, 19] on icon ".a{fill-rule:evenodd;}" at bounding box center [89, 21] width 125 height 24
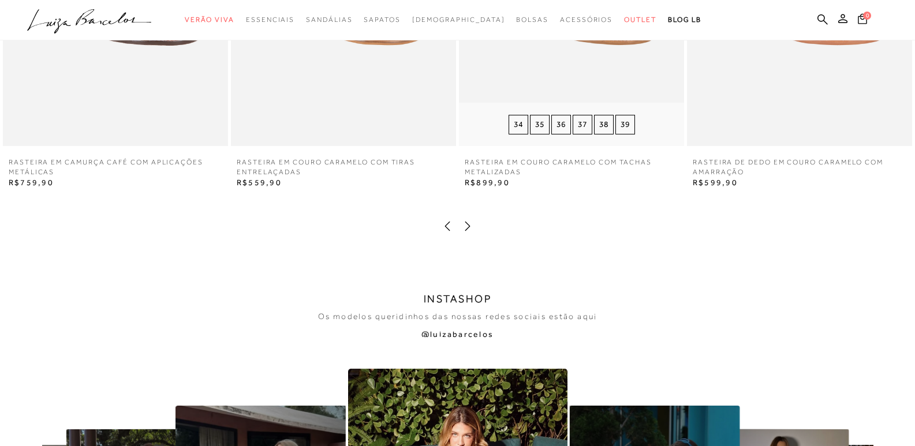
scroll to position [2136, 0]
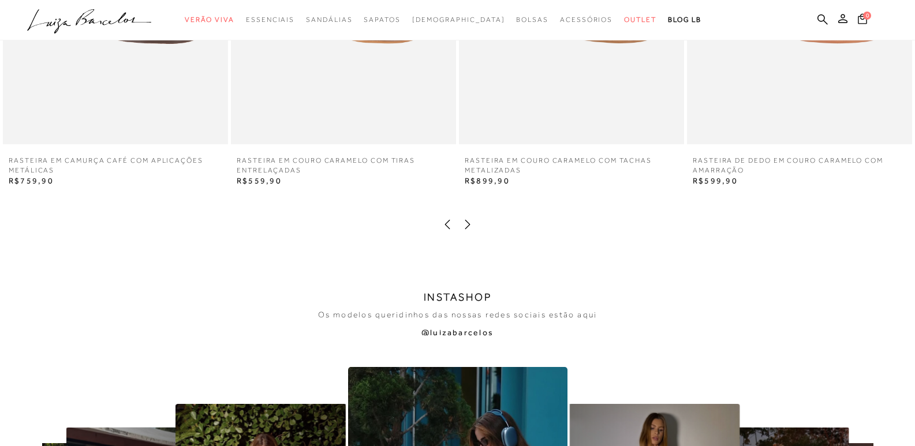
click at [466, 228] on icon at bounding box center [467, 224] width 5 height 9
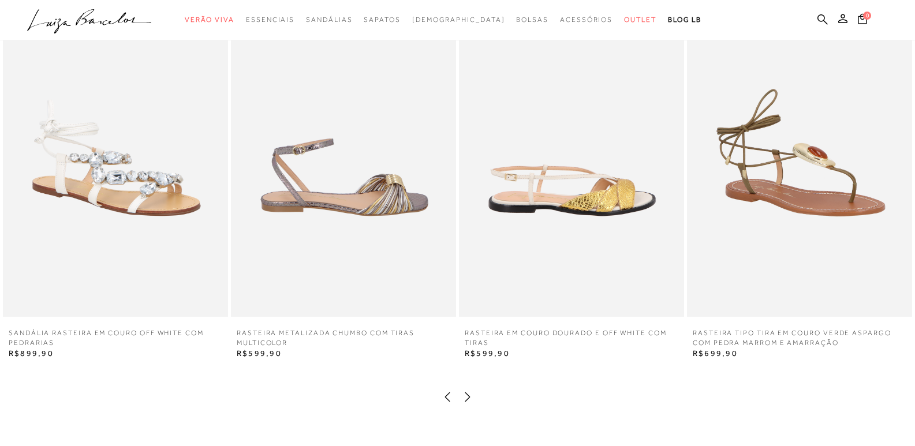
scroll to position [1962, 0]
click at [465, 404] on link at bounding box center [468, 400] width 12 height 9
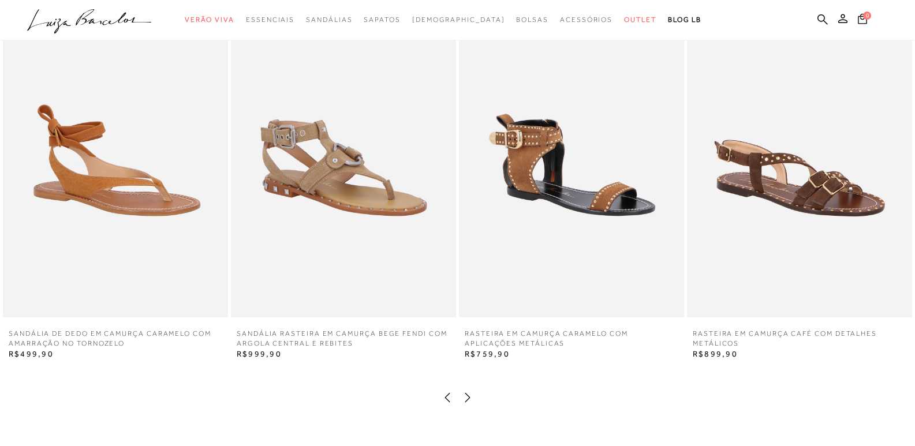
click at [466, 402] on icon at bounding box center [467, 397] width 5 height 9
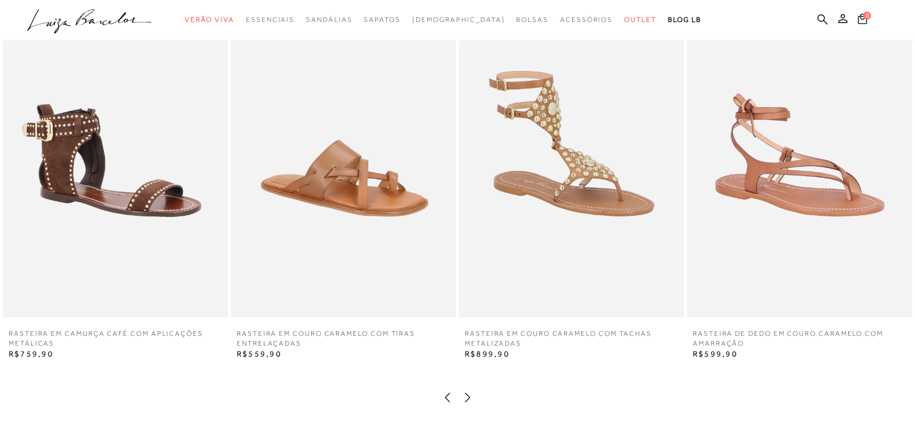
click at [469, 400] on icon at bounding box center [468, 398] width 12 height 12
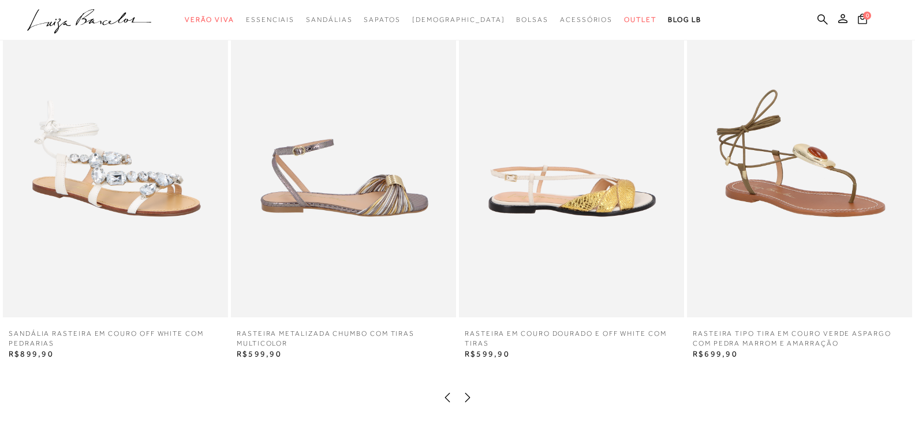
click at [469, 400] on icon at bounding box center [468, 398] width 12 height 12
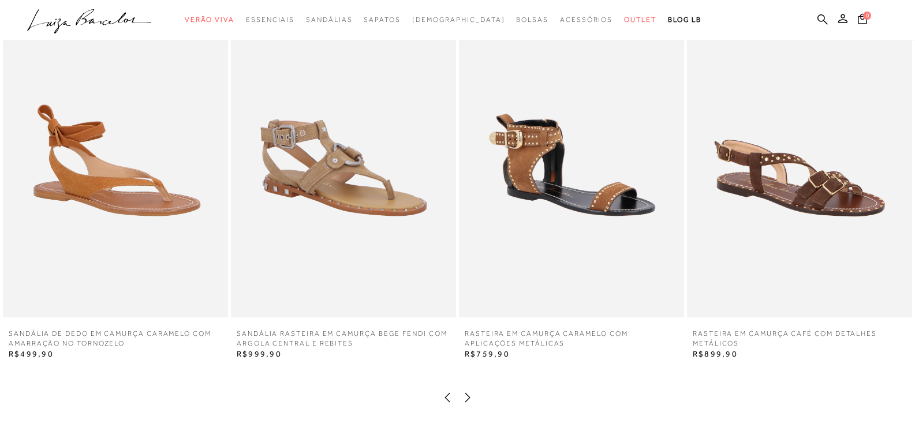
click at [470, 398] on icon at bounding box center [468, 398] width 12 height 12
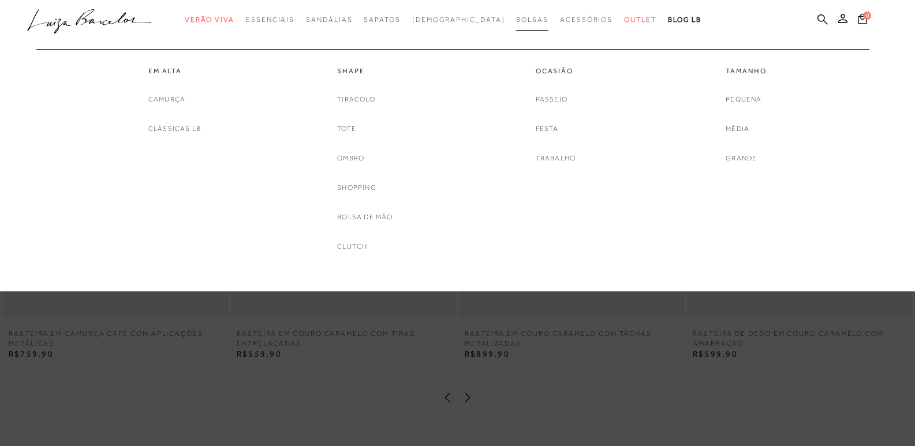
click at [516, 20] on span "Bolsas" at bounding box center [532, 20] width 32 height 8
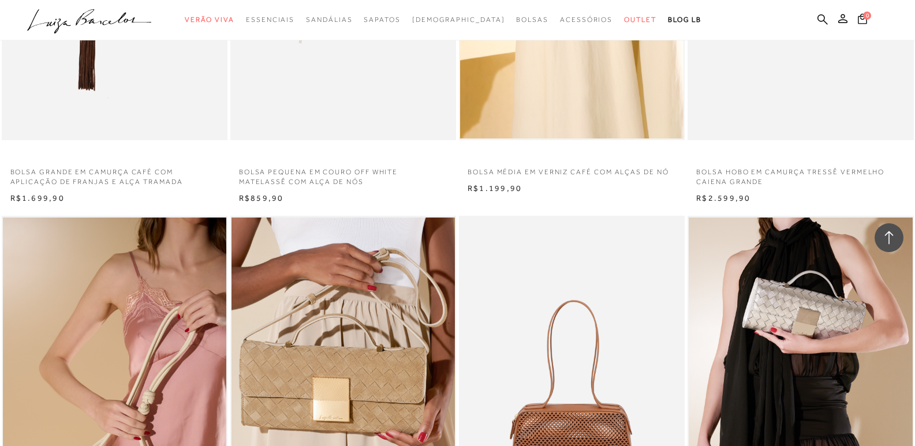
scroll to position [866, 0]
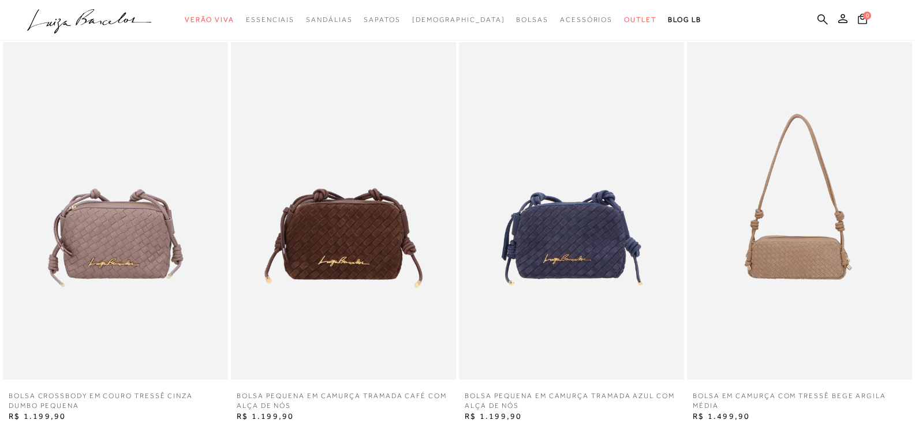
scroll to position [1097, 0]
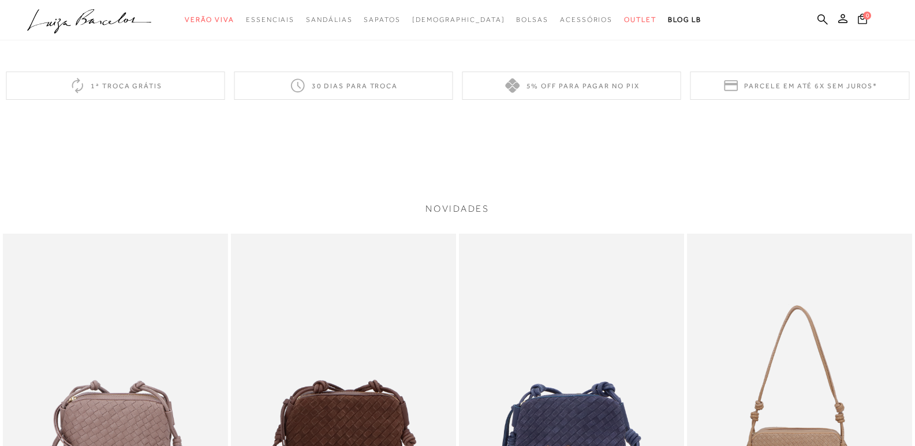
click at [129, 21] on icon ".a{fill-rule:evenodd;}" at bounding box center [89, 21] width 125 height 24
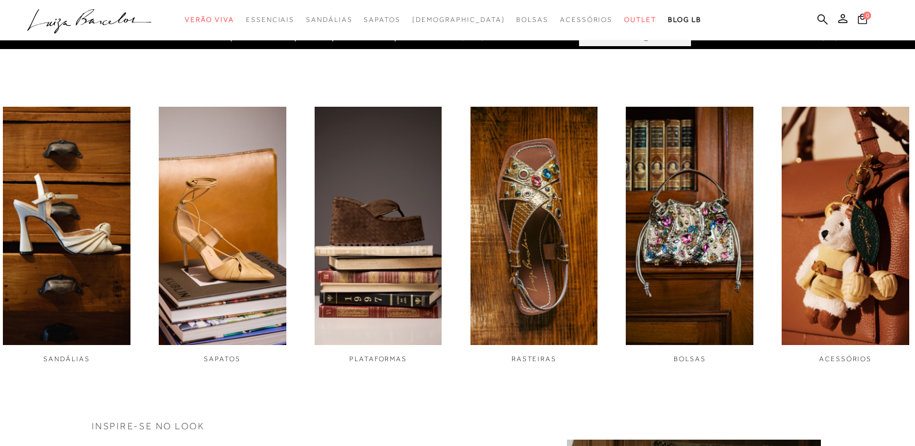
scroll to position [405, 0]
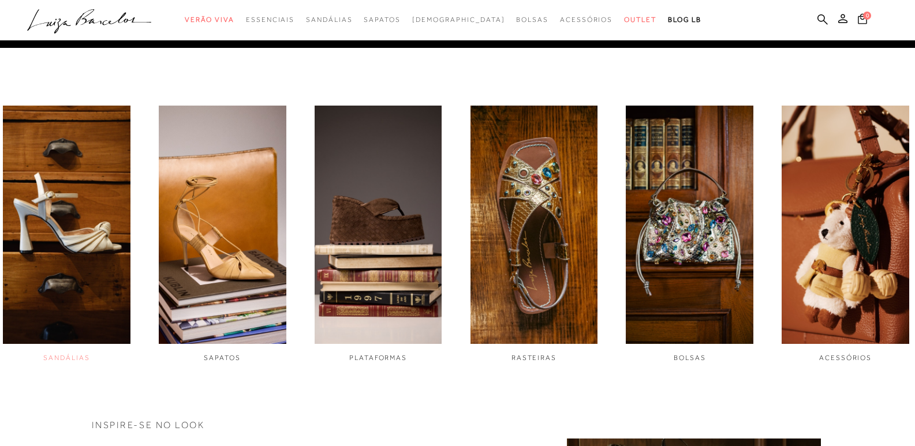
click at [73, 231] on img "1 / 6" at bounding box center [67, 225] width 128 height 238
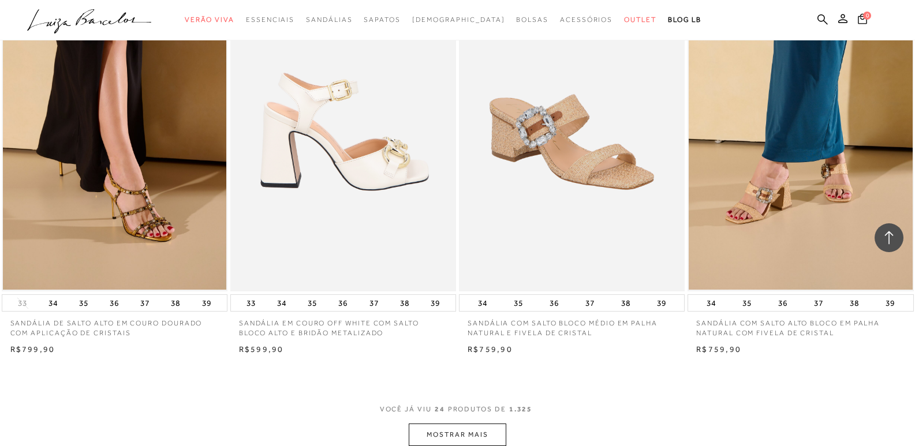
scroll to position [2309, 0]
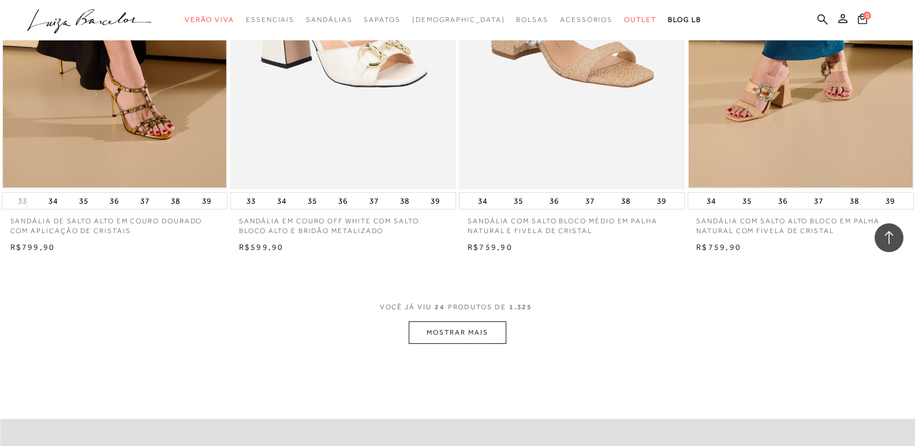
click at [469, 327] on button "MOSTRAR MAIS" at bounding box center [457, 332] width 97 height 23
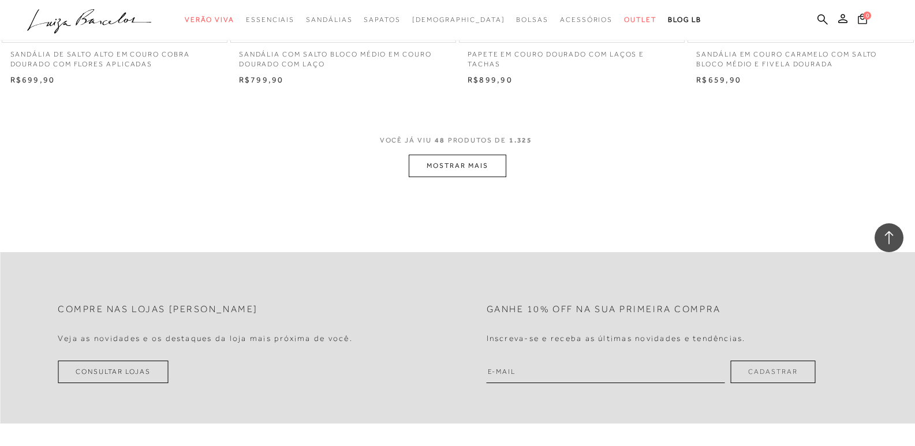
scroll to position [4964, 0]
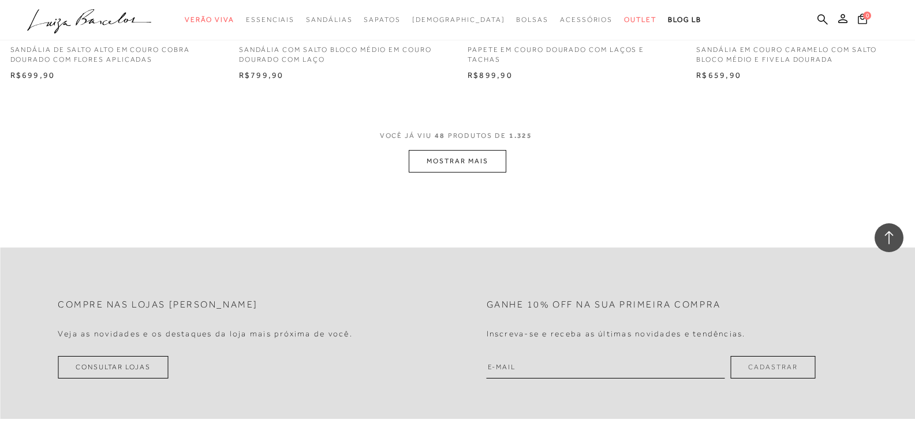
click at [449, 154] on button "MOSTRAR MAIS" at bounding box center [457, 161] width 97 height 23
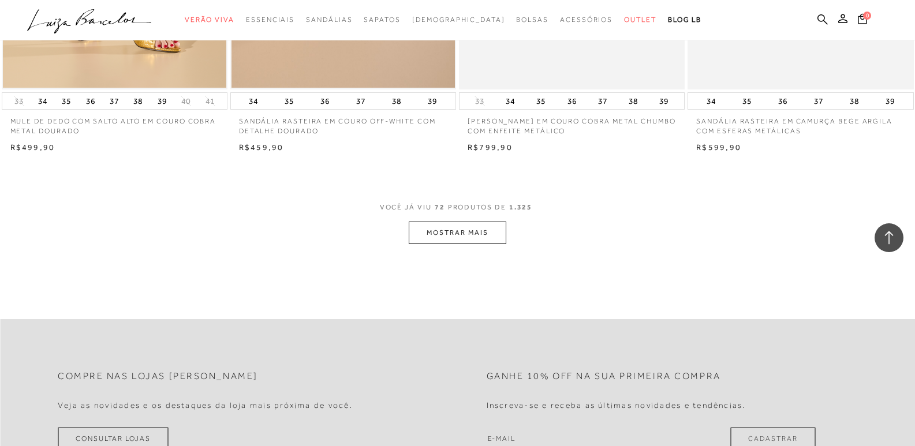
scroll to position [7388, 0]
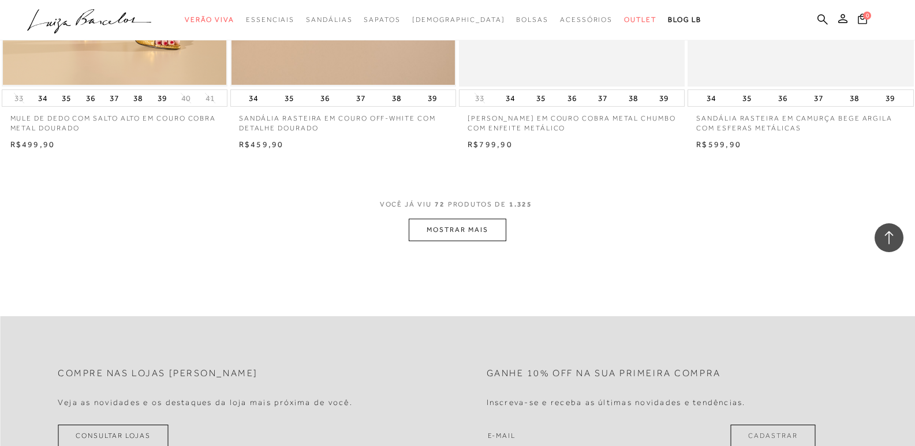
click at [463, 231] on button "MOSTRAR MAIS" at bounding box center [457, 230] width 97 height 23
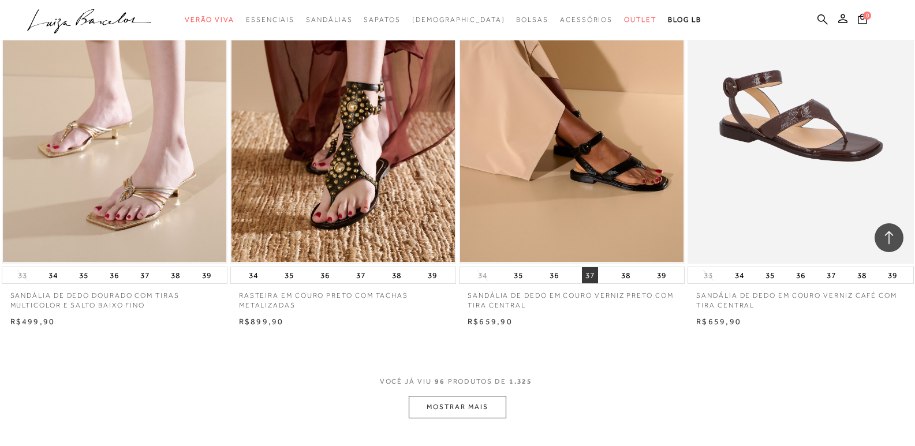
scroll to position [9697, 0]
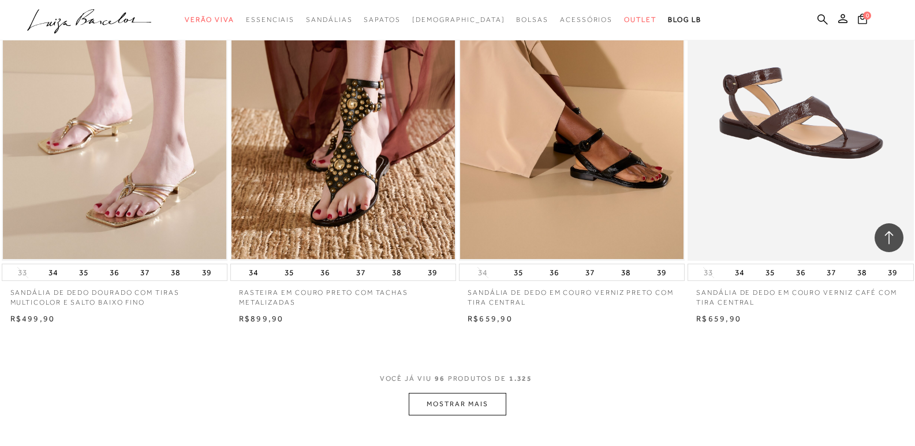
click at [466, 407] on button "MOSTRAR MAIS" at bounding box center [457, 404] width 97 height 23
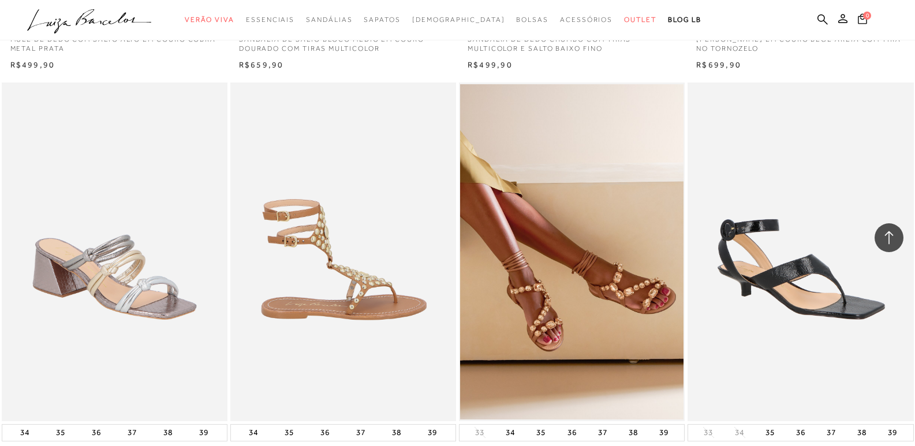
scroll to position [11717, 0]
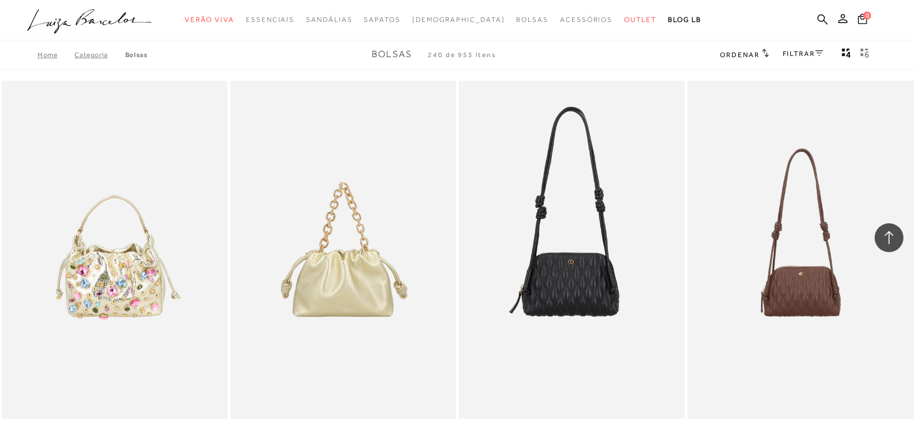
scroll to position [22972, 0]
